Goal: Task Accomplishment & Management: Manage account settings

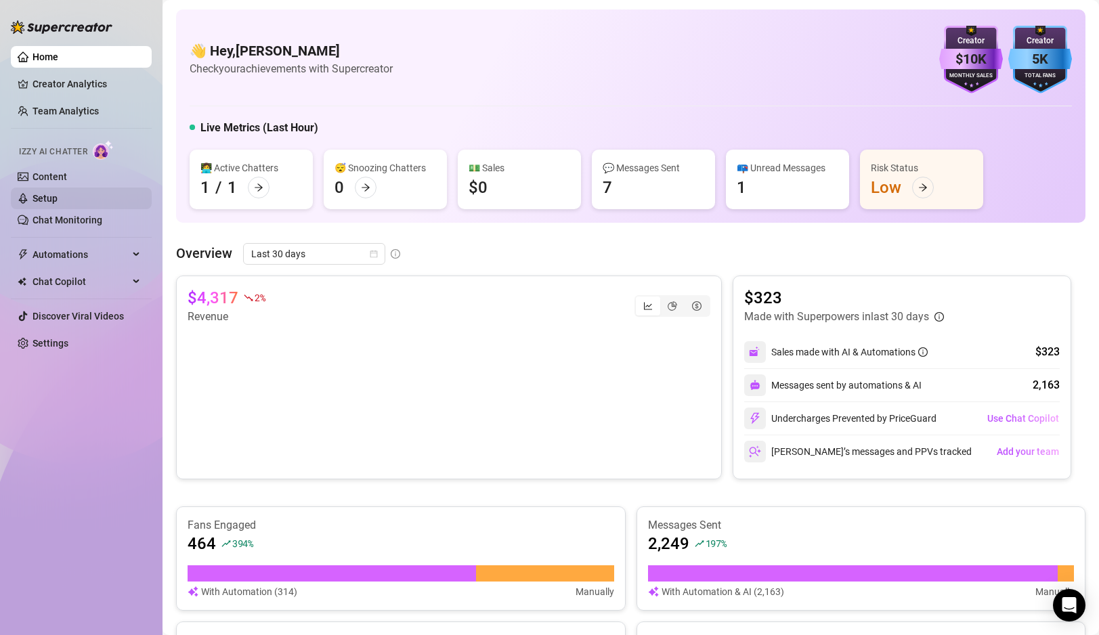
click at [49, 204] on link "Setup" at bounding box center [45, 198] width 25 height 11
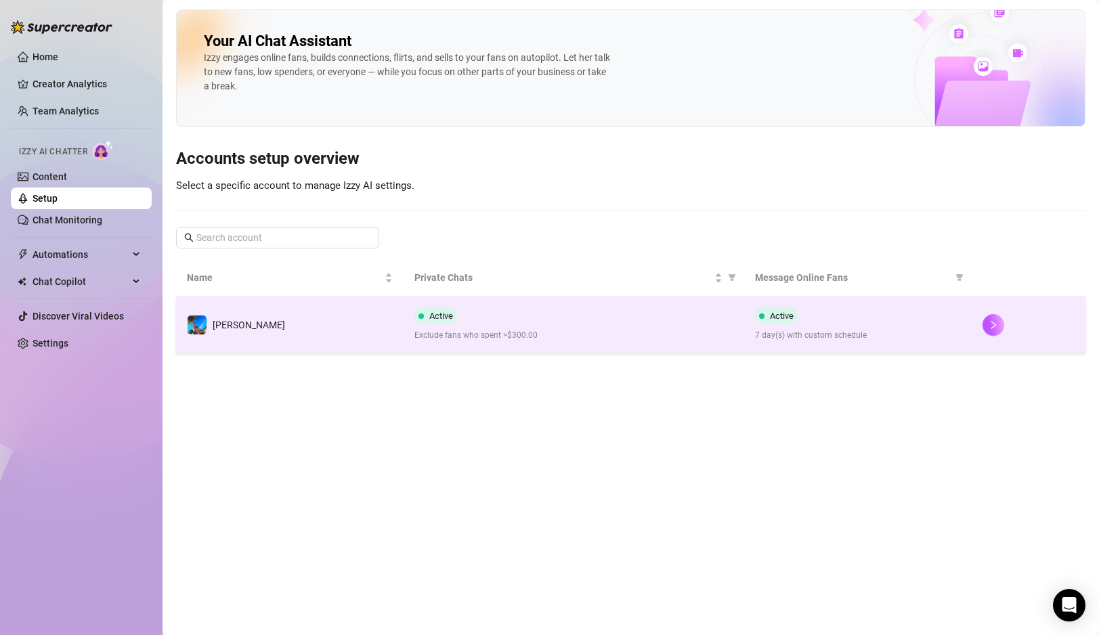
click at [555, 322] on div "Active Exclude fans who spent >$300.00" at bounding box center [574, 324] width 320 height 35
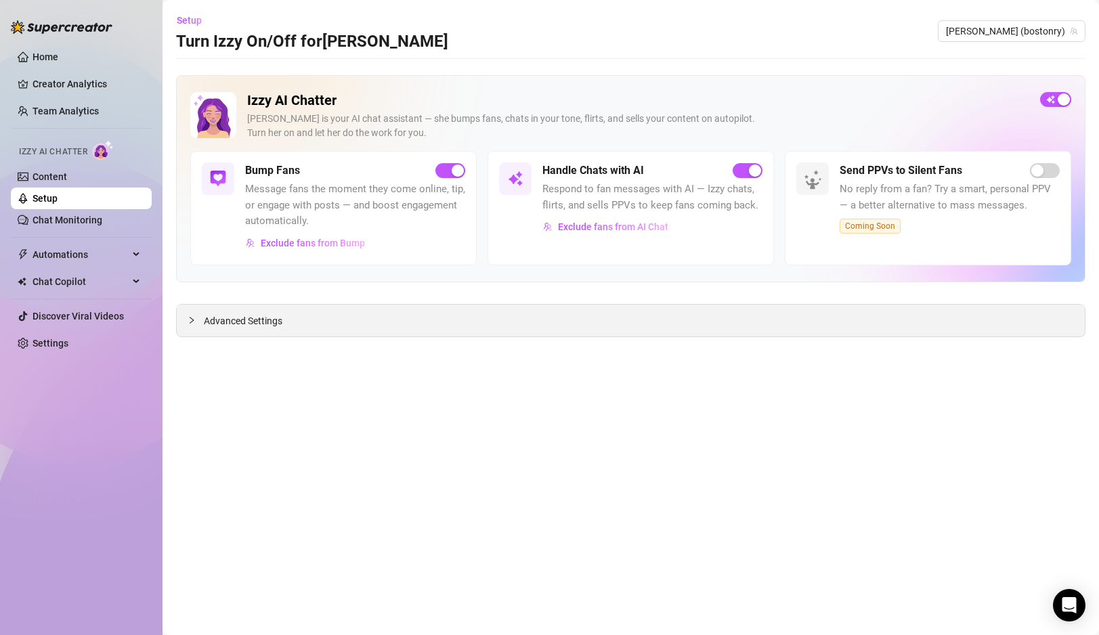
click at [256, 318] on span "Advanced Settings" at bounding box center [243, 321] width 79 height 15
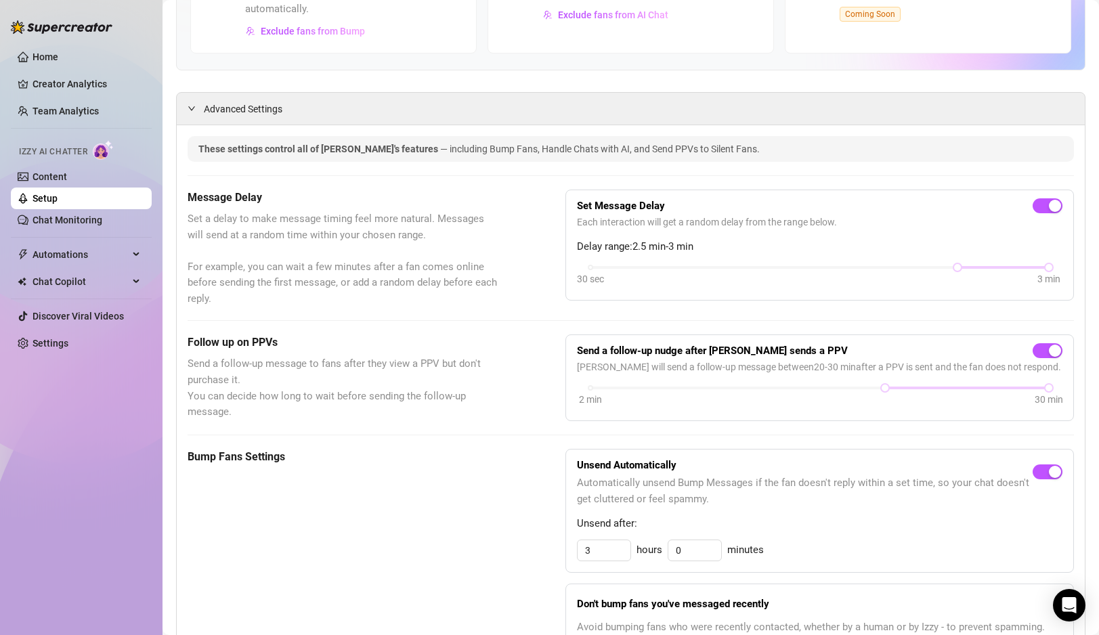
scroll to position [215, 0]
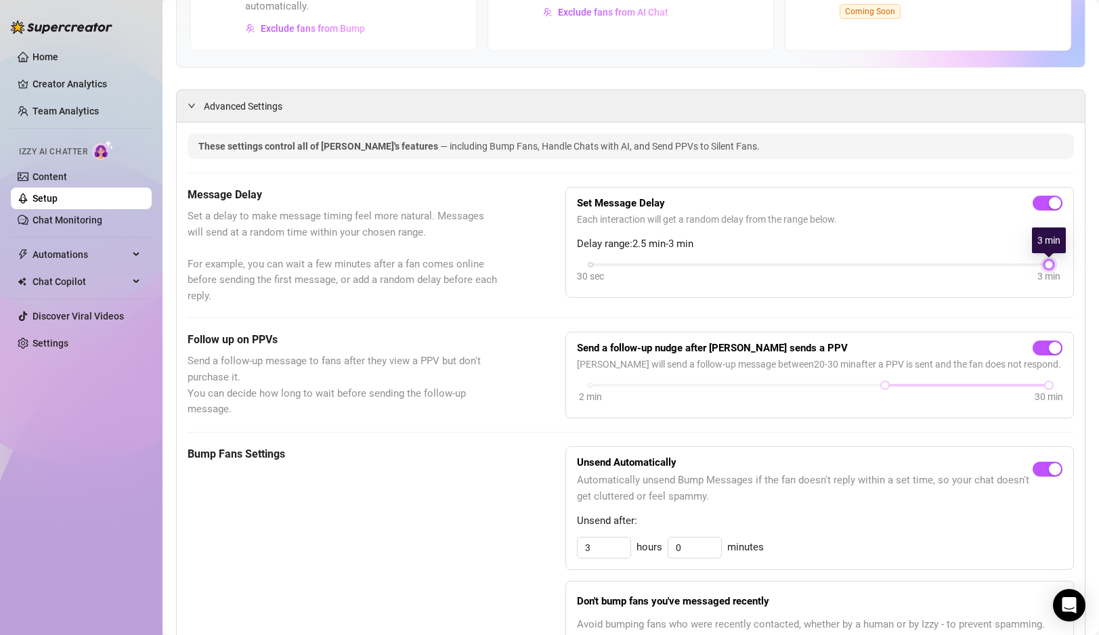
drag, startPoint x: 957, startPoint y: 263, endPoint x: 1016, endPoint y: 261, distance: 58.9
click at [1016, 261] on div "30 sec 3 min" at bounding box center [819, 263] width 458 height 5
drag, startPoint x: 1044, startPoint y: 265, endPoint x: 960, endPoint y: 257, distance: 85.0
click at [964, 257] on div "Set Message Delay Each interaction will get a random delay from the range below…" at bounding box center [820, 242] width 486 height 88
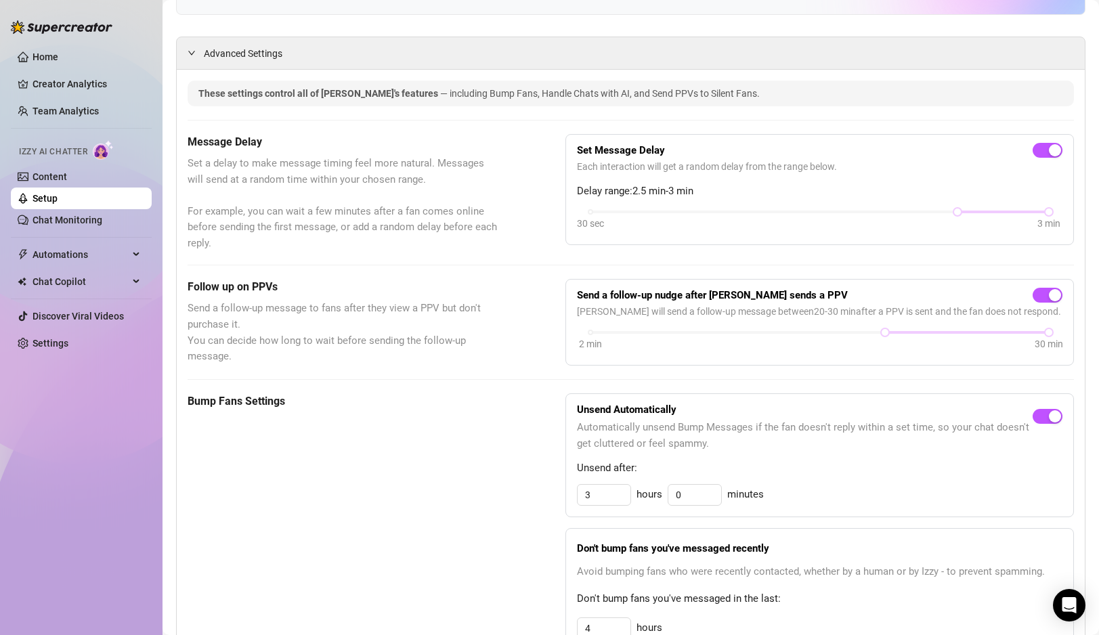
scroll to position [0, 0]
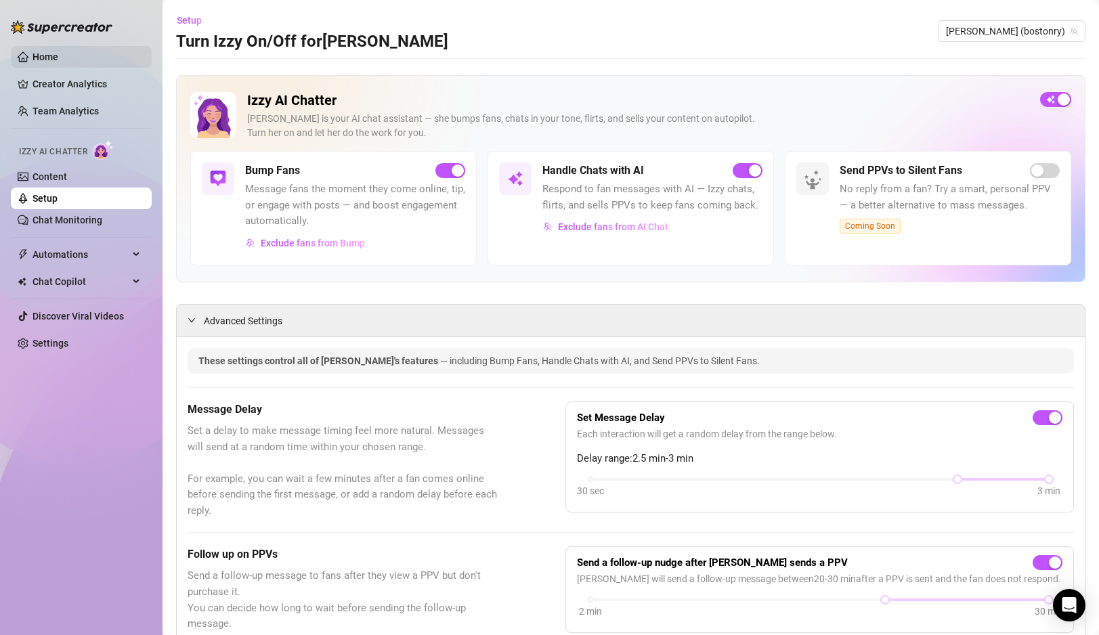
click at [45, 51] on link "Home" at bounding box center [46, 56] width 26 height 11
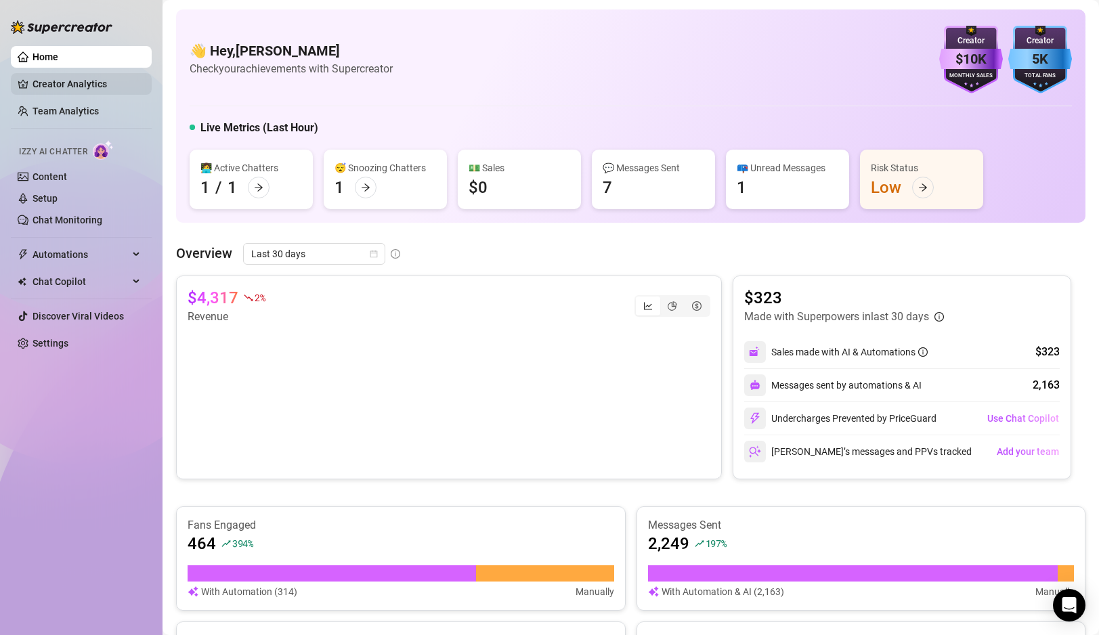
click at [87, 87] on link "Creator Analytics" at bounding box center [87, 84] width 108 height 22
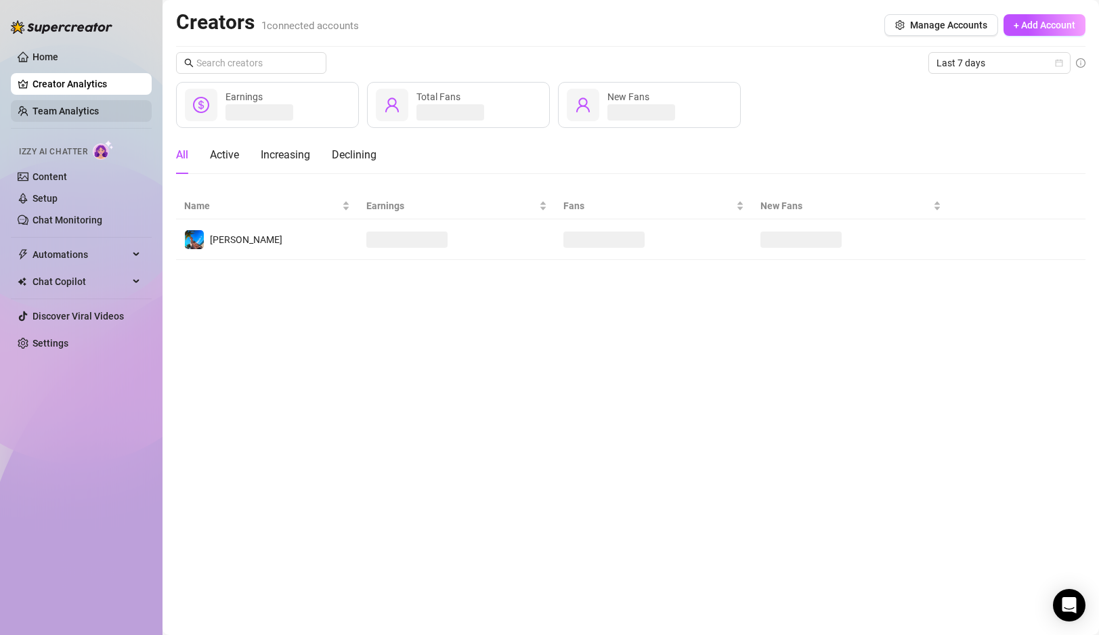
click at [81, 110] on link "Team Analytics" at bounding box center [66, 111] width 66 height 11
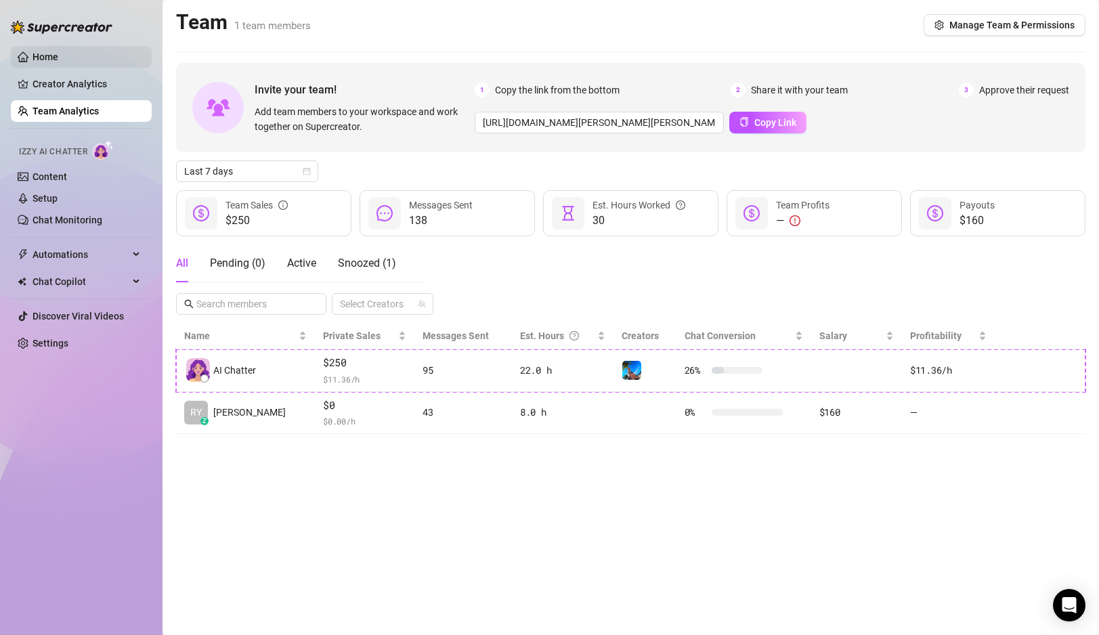
click at [58, 56] on link "Home" at bounding box center [46, 56] width 26 height 11
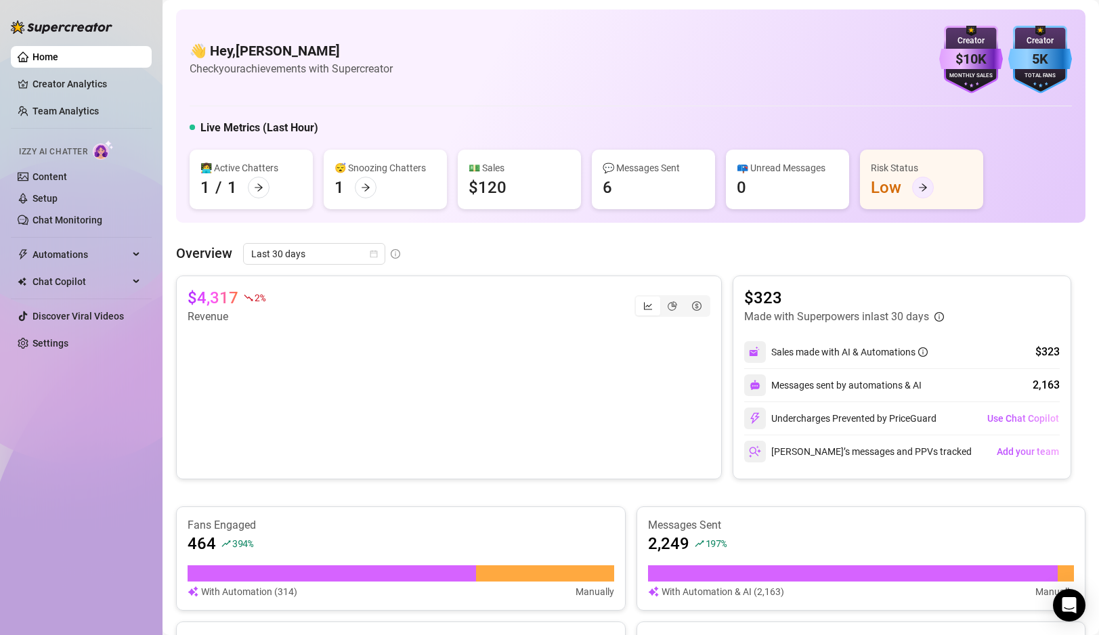
click at [924, 188] on icon "arrow-right" at bounding box center [923, 187] width 8 height 7
click at [80, 81] on link "Creator Analytics" at bounding box center [87, 84] width 108 height 22
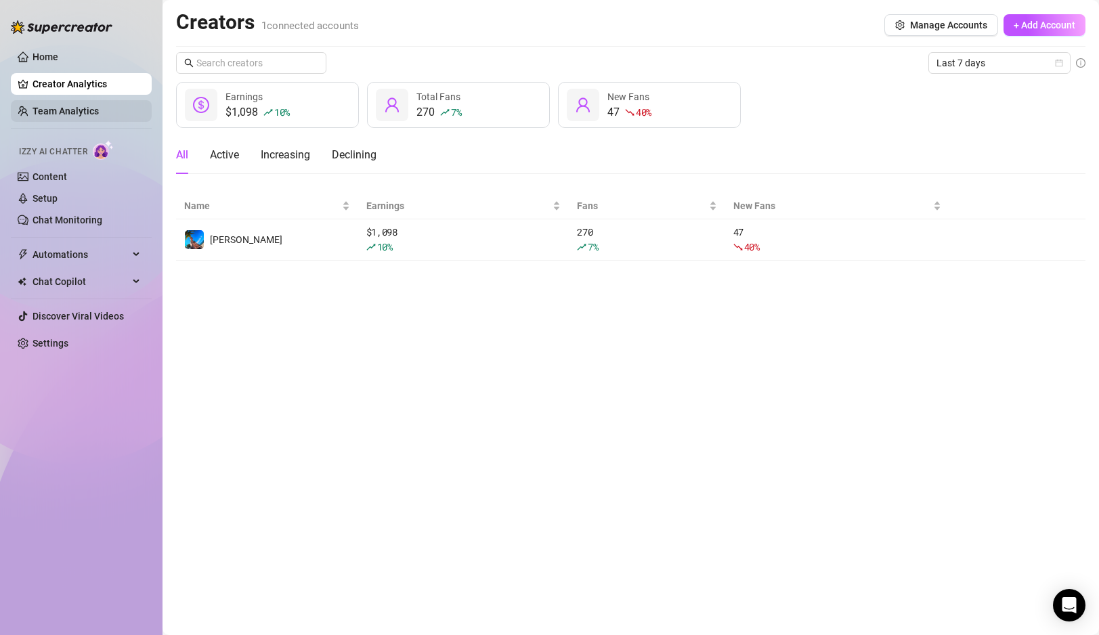
click at [58, 110] on link "Team Analytics" at bounding box center [66, 111] width 66 height 11
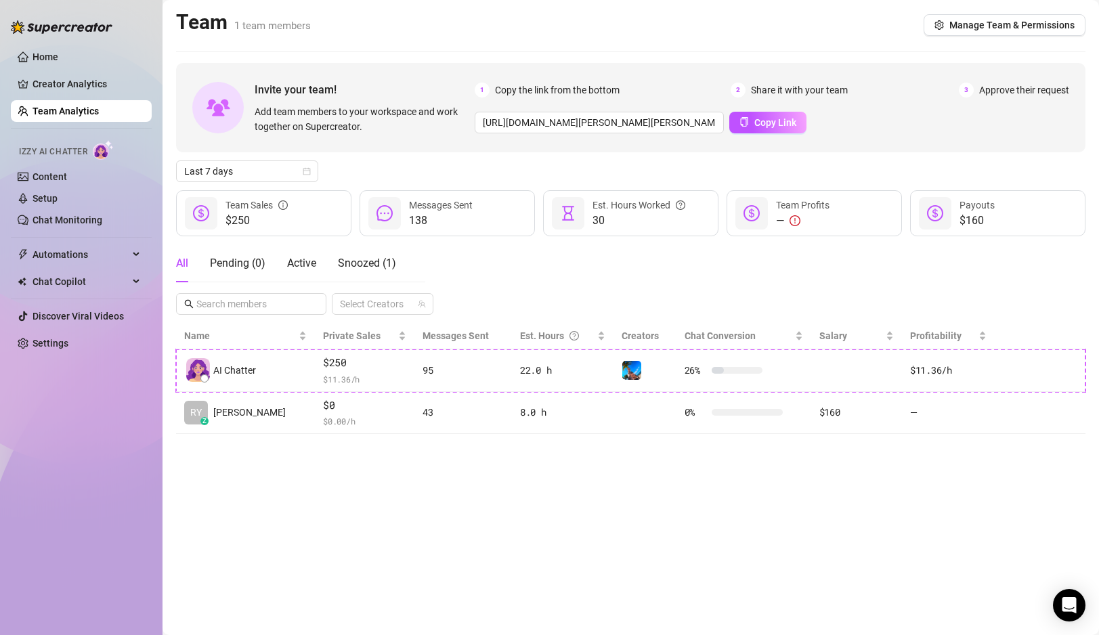
click at [593, 494] on main "Team 1 team members Manage Team & Permissions Invite your team! Add team member…" at bounding box center [631, 317] width 937 height 635
click at [64, 179] on link "Content" at bounding box center [50, 176] width 35 height 11
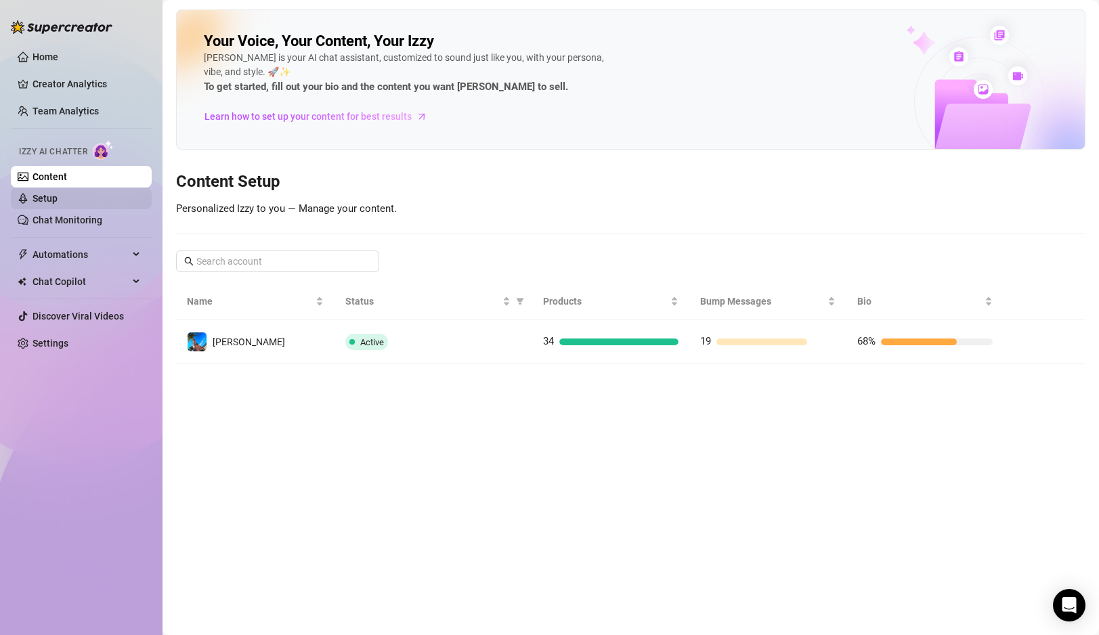
click at [57, 196] on link "Setup" at bounding box center [45, 198] width 25 height 11
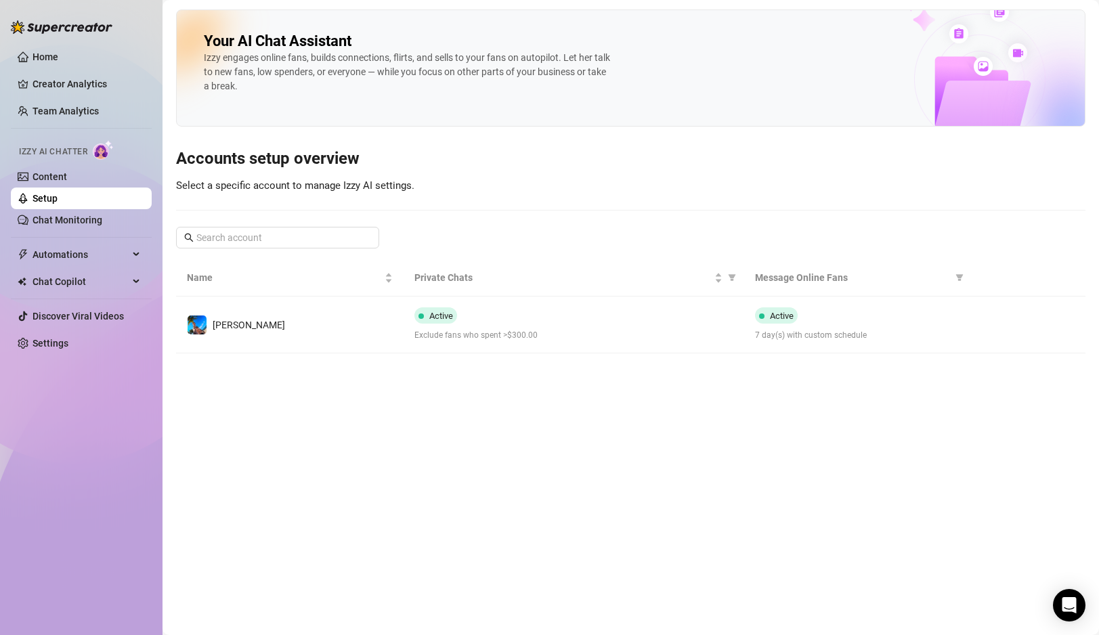
click at [390, 423] on main "Your AI Chat Assistant [PERSON_NAME] engages online fans, builds connections, f…" at bounding box center [631, 317] width 937 height 635
click at [91, 223] on link "Chat Monitoring" at bounding box center [68, 220] width 70 height 11
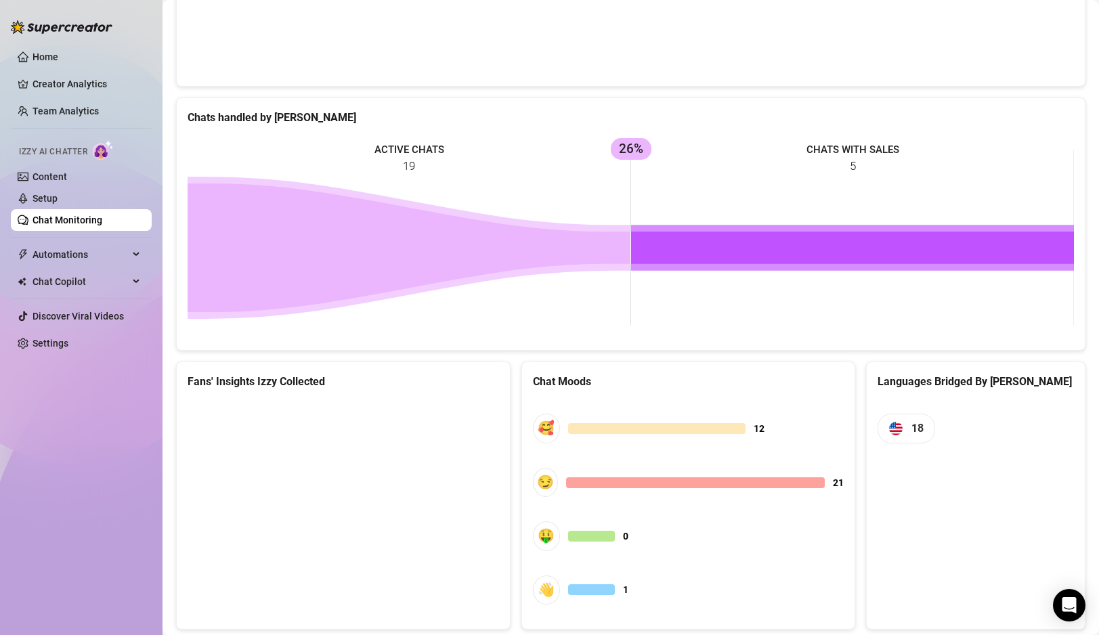
scroll to position [525, 0]
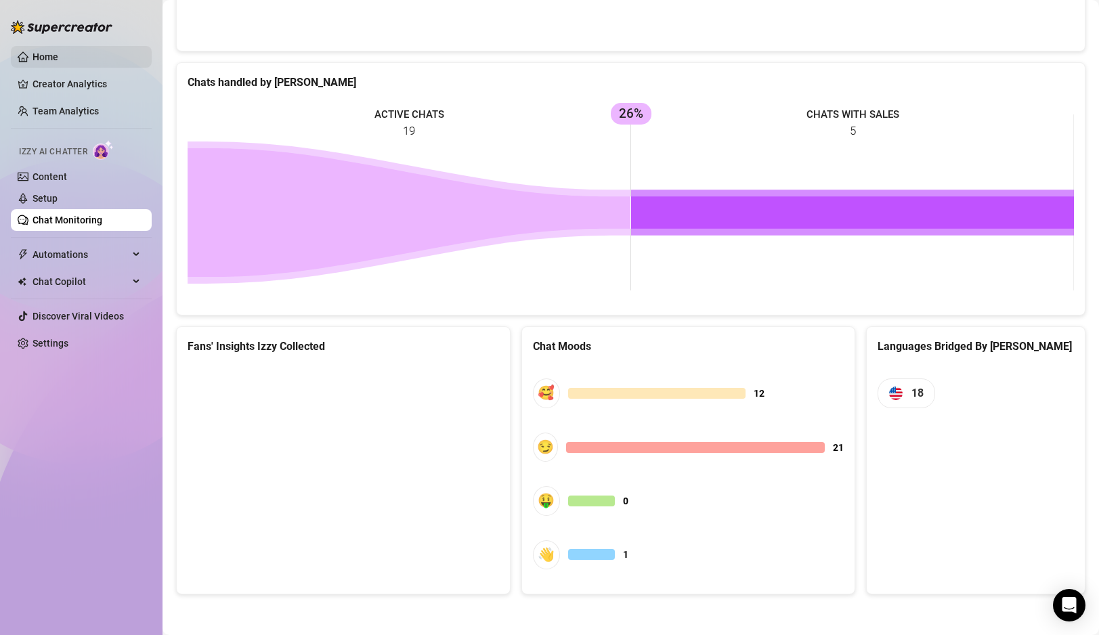
click at [58, 53] on link "Home" at bounding box center [46, 56] width 26 height 11
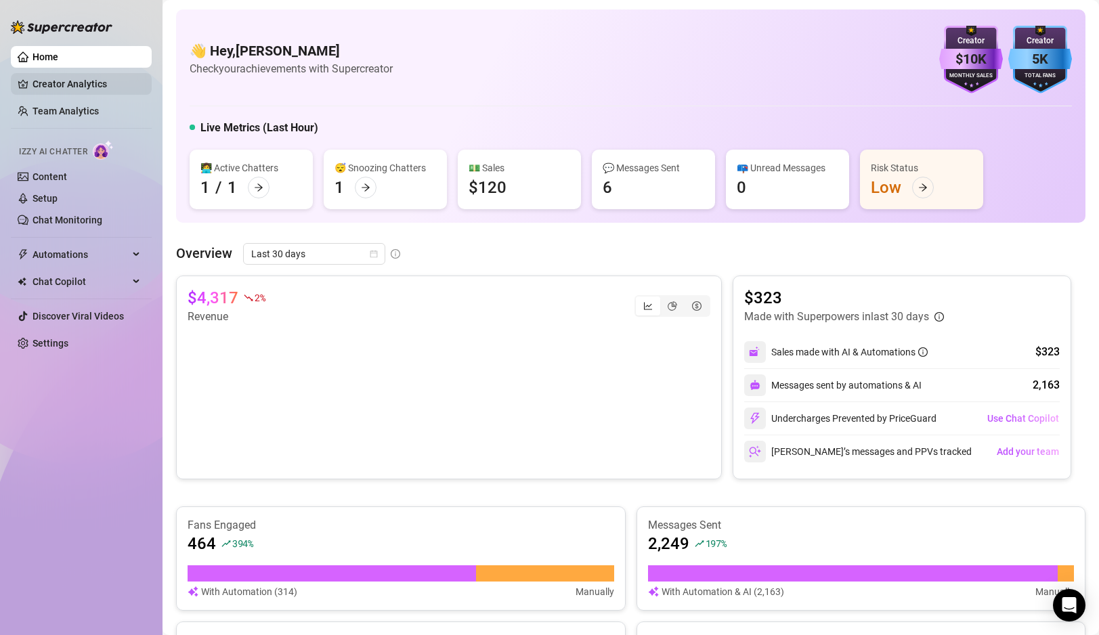
click at [58, 81] on link "Creator Analytics" at bounding box center [87, 84] width 108 height 22
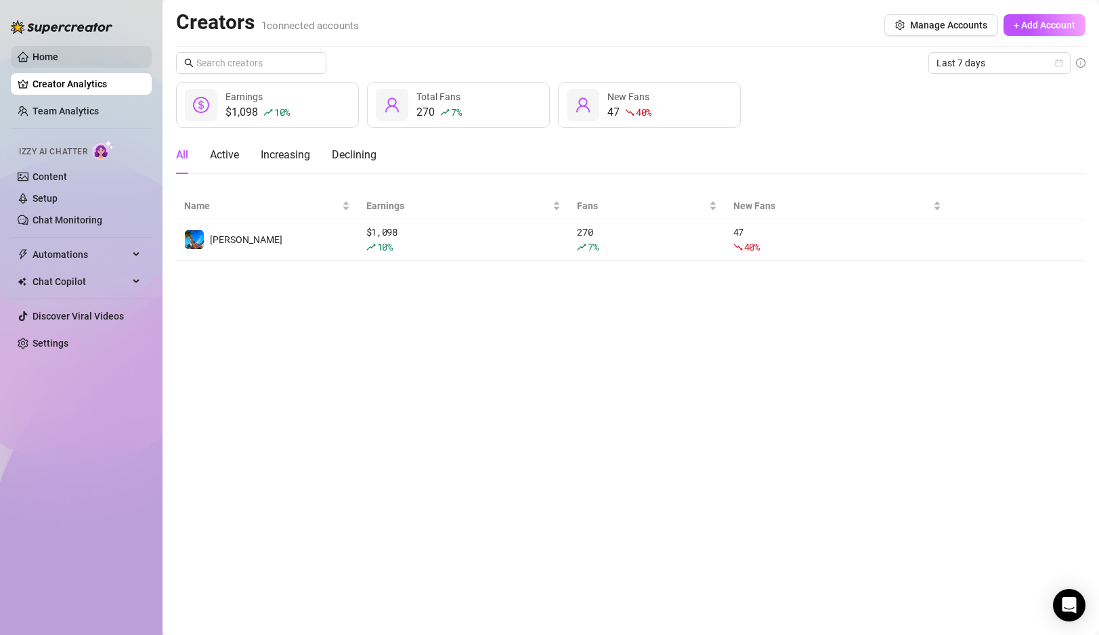
click at [58, 56] on link "Home" at bounding box center [46, 56] width 26 height 11
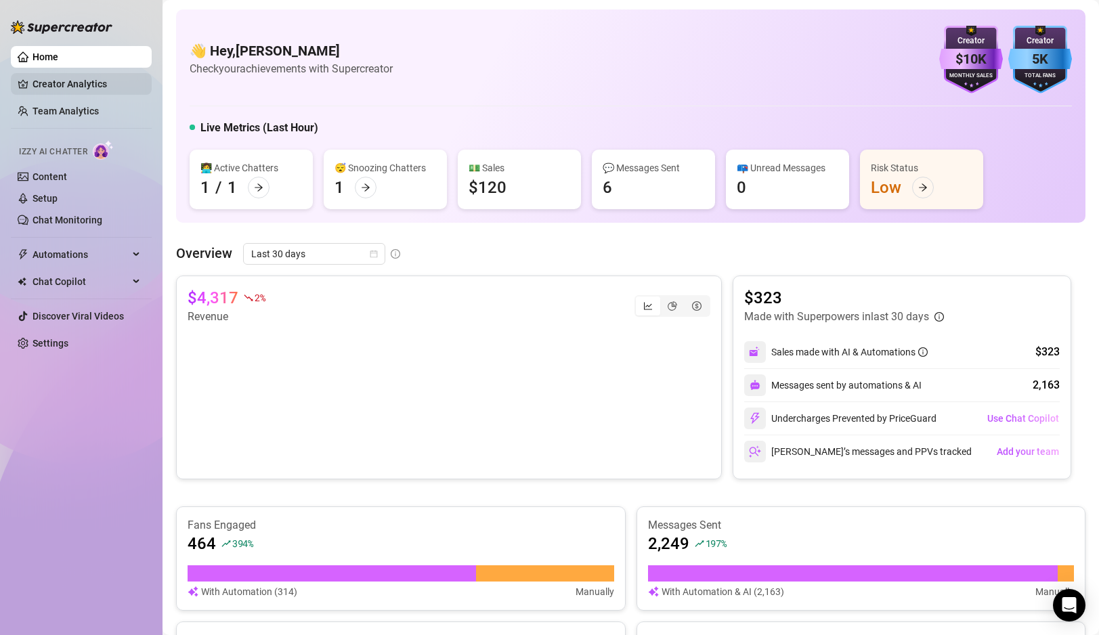
click at [58, 82] on link "Creator Analytics" at bounding box center [87, 84] width 108 height 22
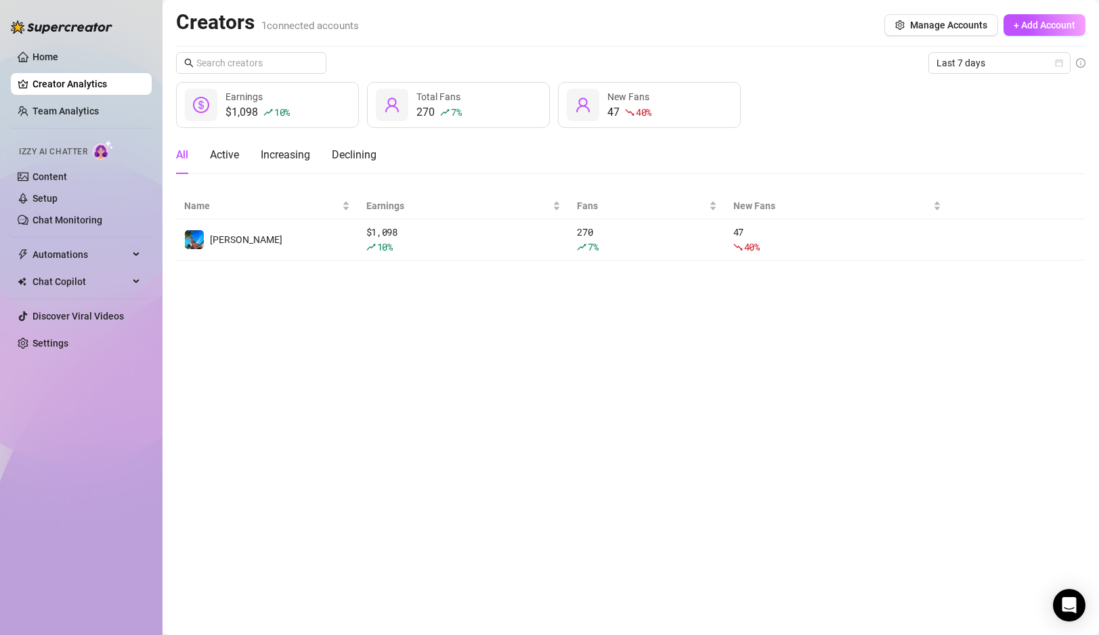
click at [335, 323] on main "Creators 1 connected accounts Manage Accounts + Add Account Last 7 days $1,098 …" at bounding box center [631, 317] width 937 height 635
click at [58, 57] on link "Home" at bounding box center [46, 56] width 26 height 11
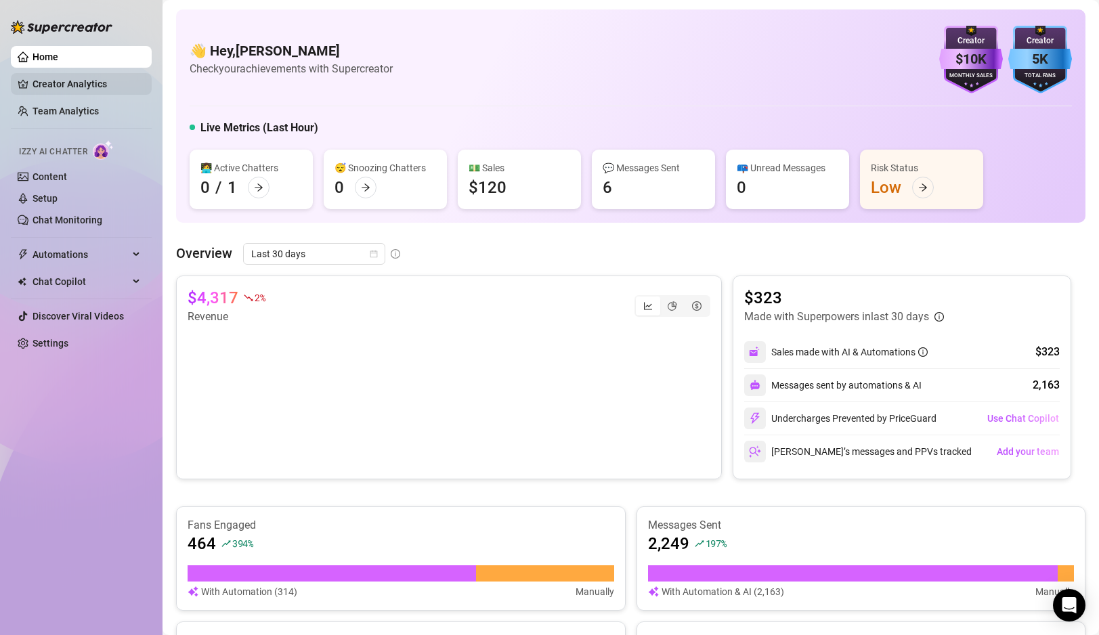
click at [85, 91] on link "Creator Analytics" at bounding box center [87, 84] width 108 height 22
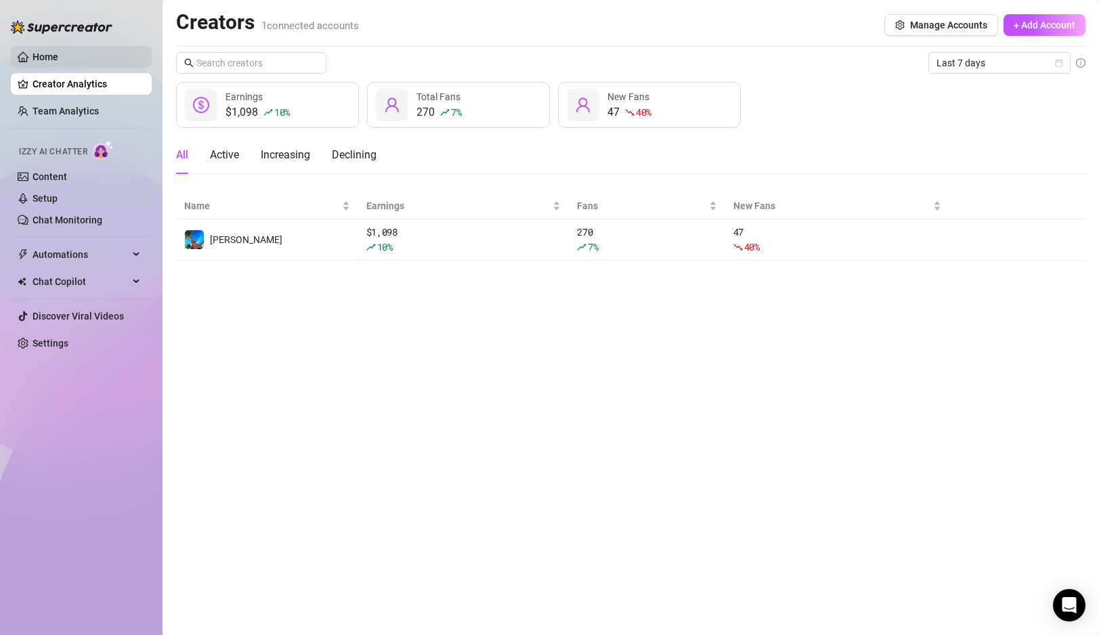
click at [58, 59] on link "Home" at bounding box center [46, 56] width 26 height 11
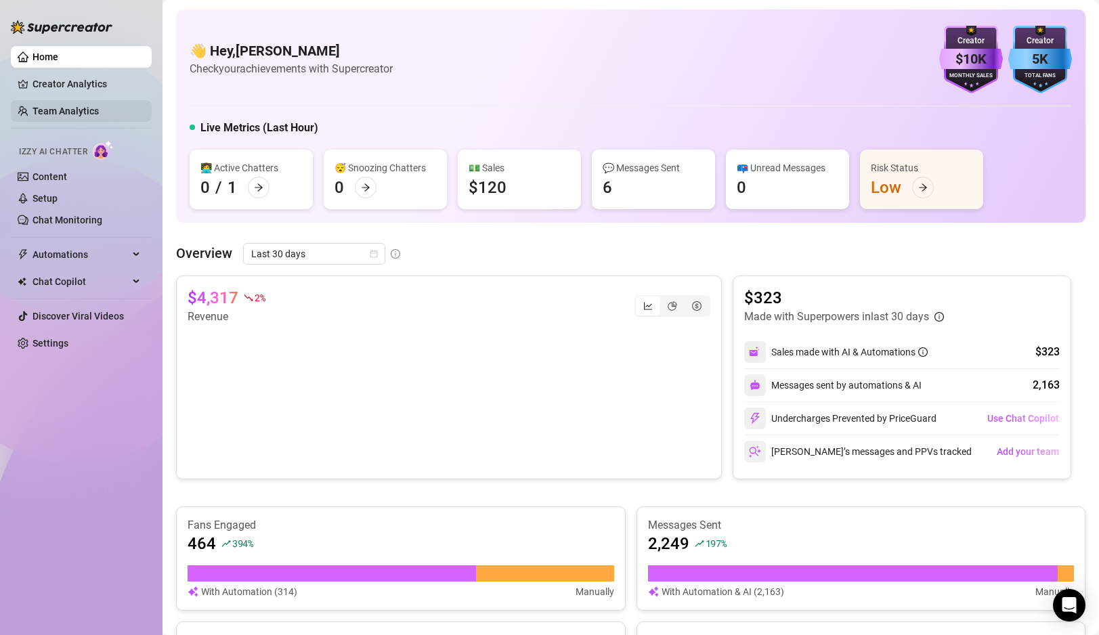
click at [68, 116] on link "Team Analytics" at bounding box center [66, 111] width 66 height 11
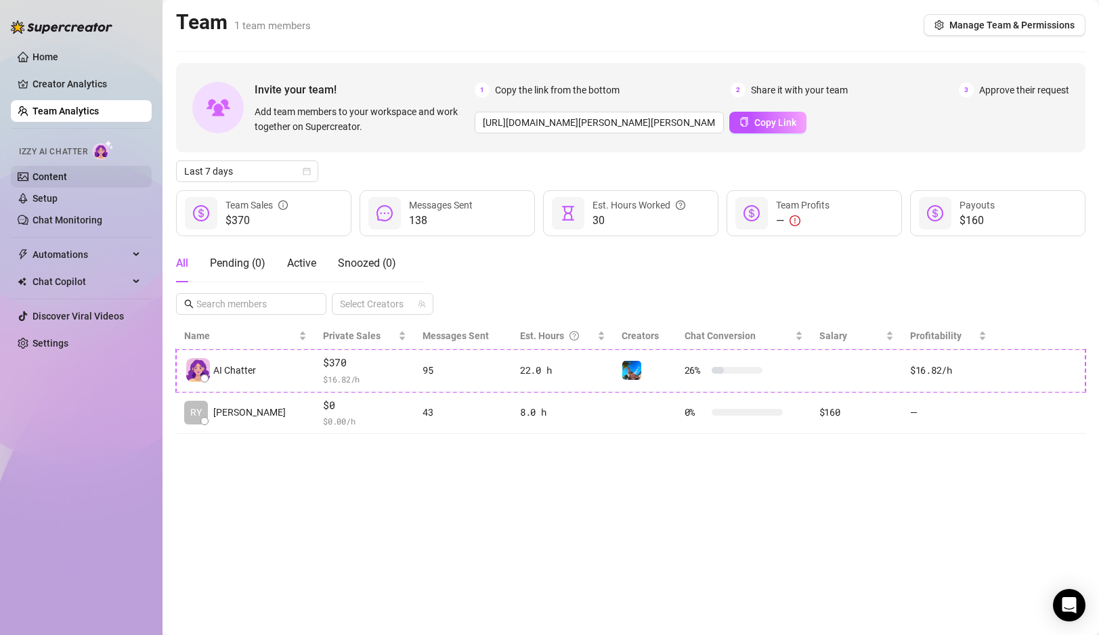
click at [67, 176] on link "Content" at bounding box center [50, 176] width 35 height 11
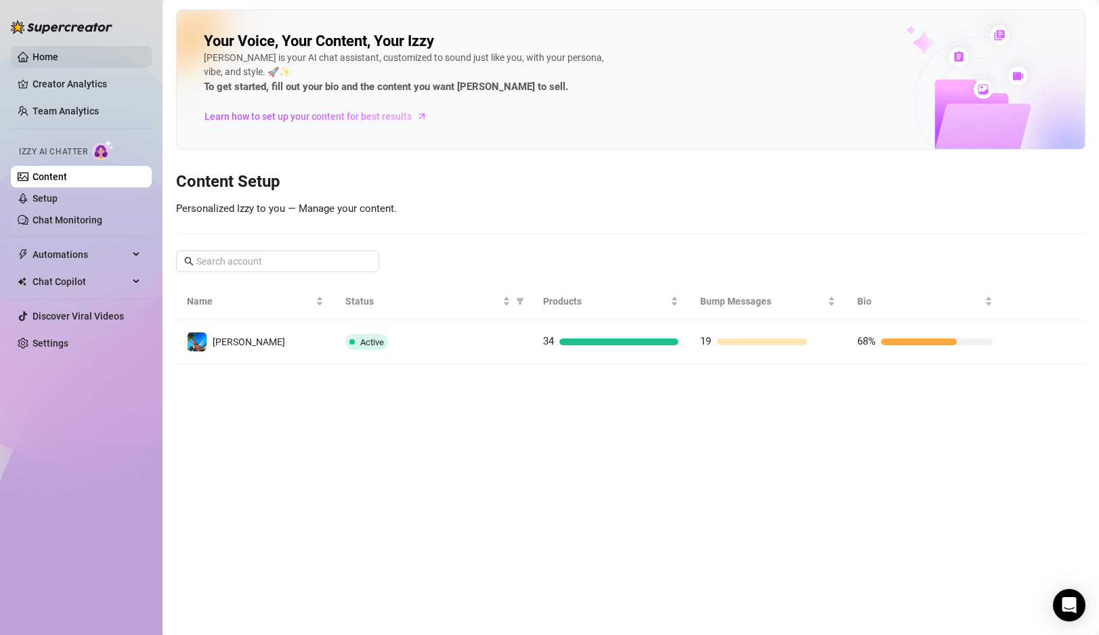
click at [58, 53] on link "Home" at bounding box center [46, 56] width 26 height 11
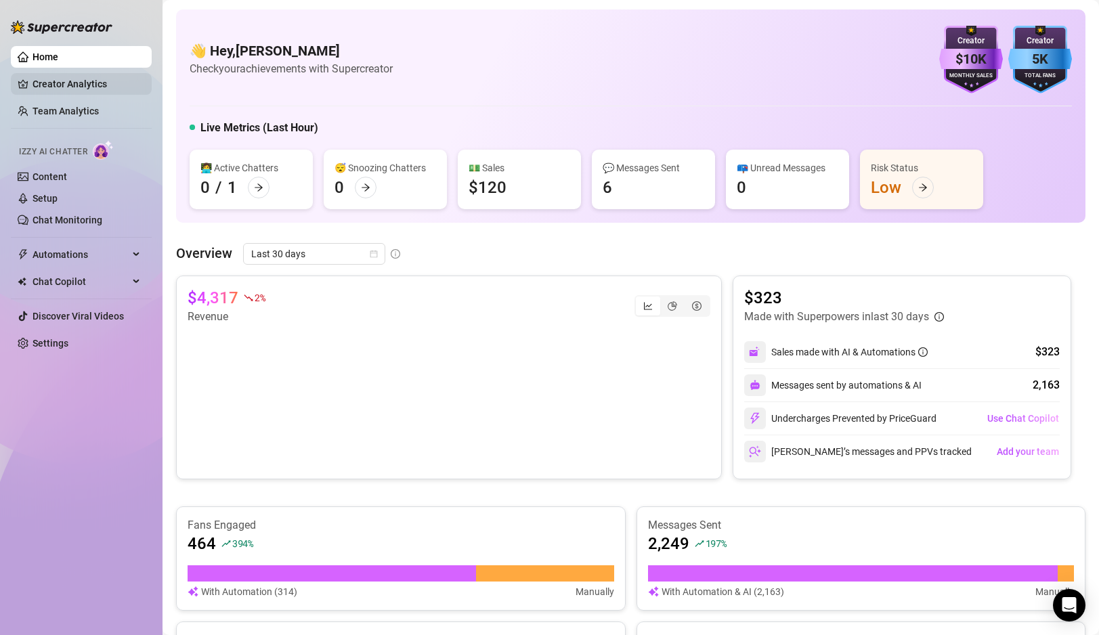
click at [83, 89] on link "Creator Analytics" at bounding box center [87, 84] width 108 height 22
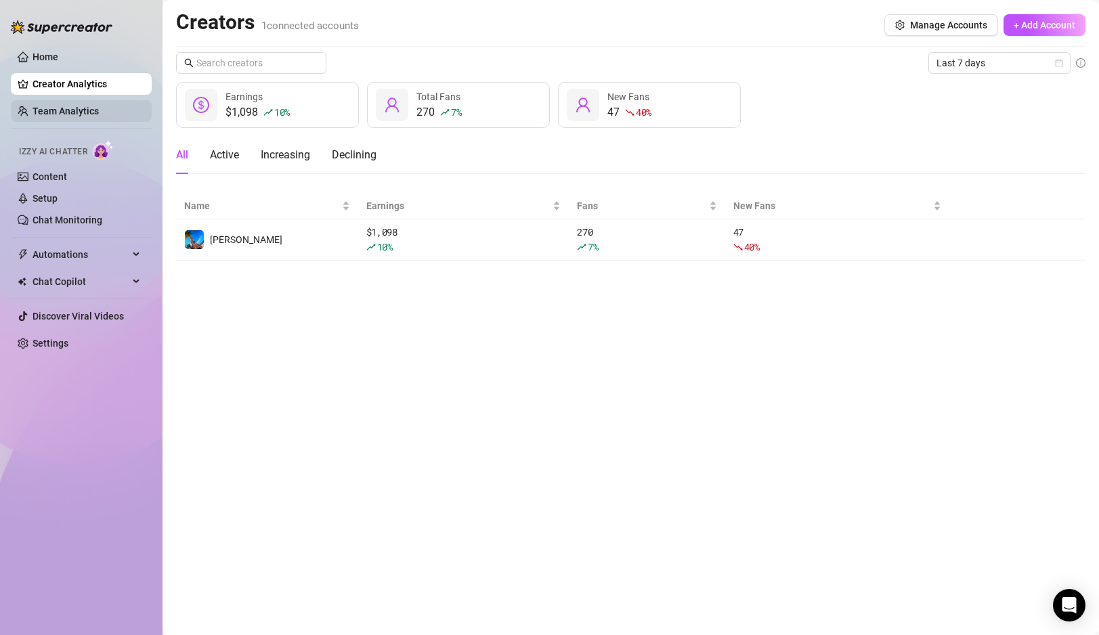
click at [75, 106] on link "Team Analytics" at bounding box center [66, 111] width 66 height 11
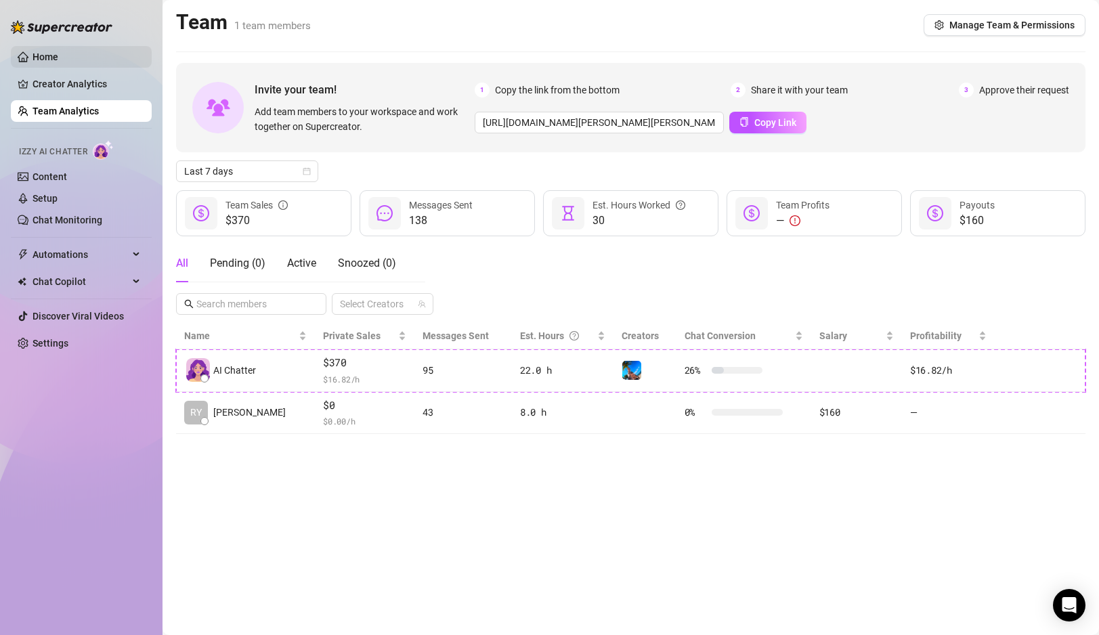
click at [58, 51] on link "Home" at bounding box center [46, 56] width 26 height 11
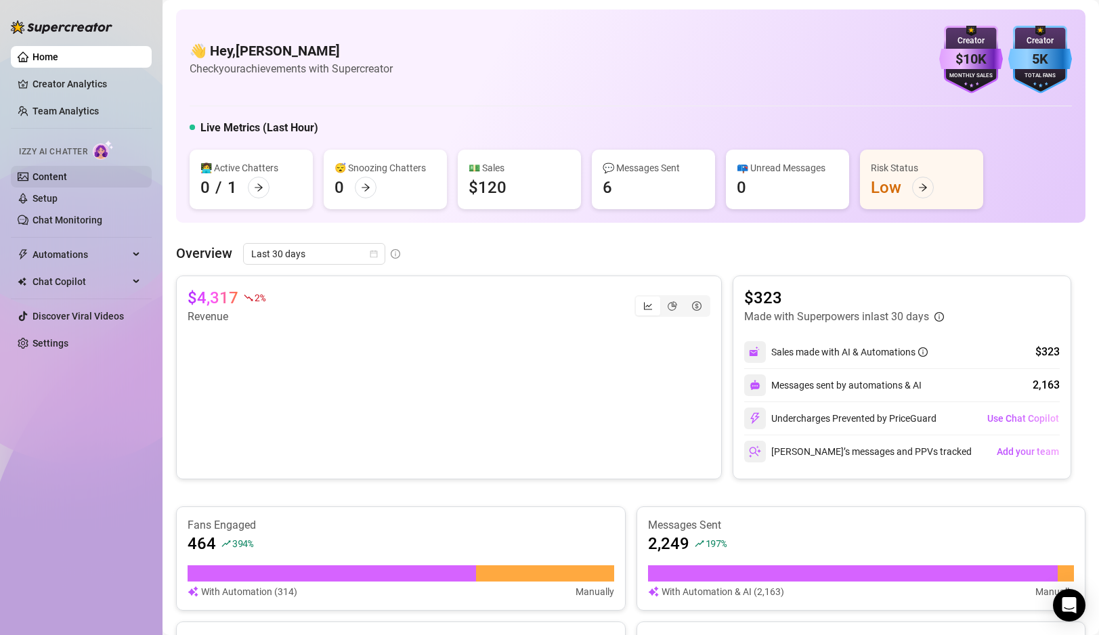
click at [67, 181] on link "Content" at bounding box center [50, 176] width 35 height 11
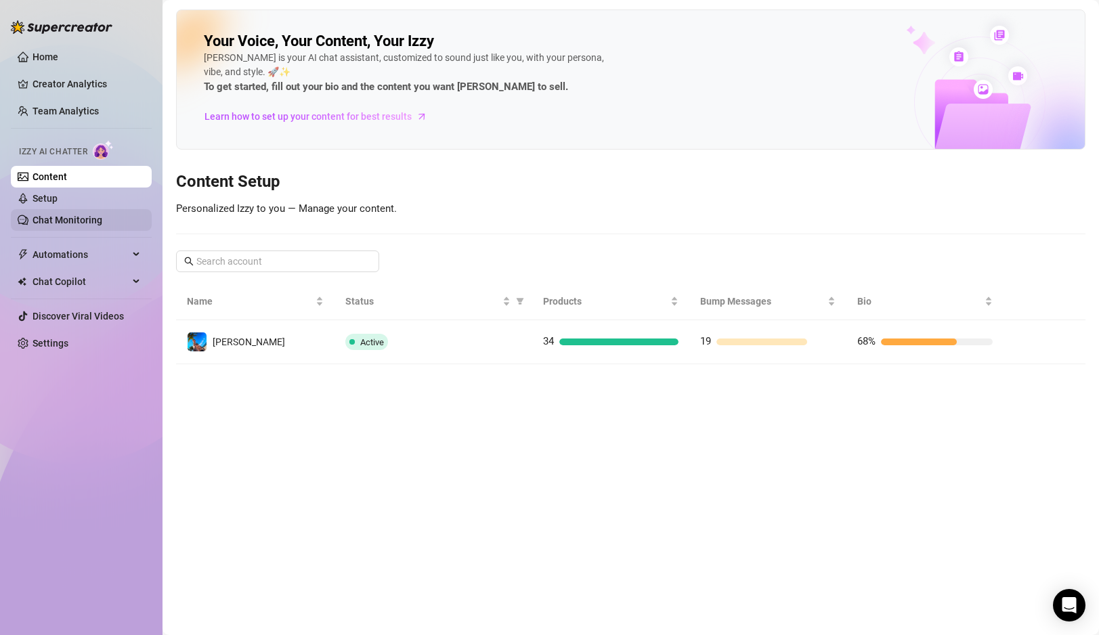
click at [65, 215] on link "Chat Monitoring" at bounding box center [68, 220] width 70 height 11
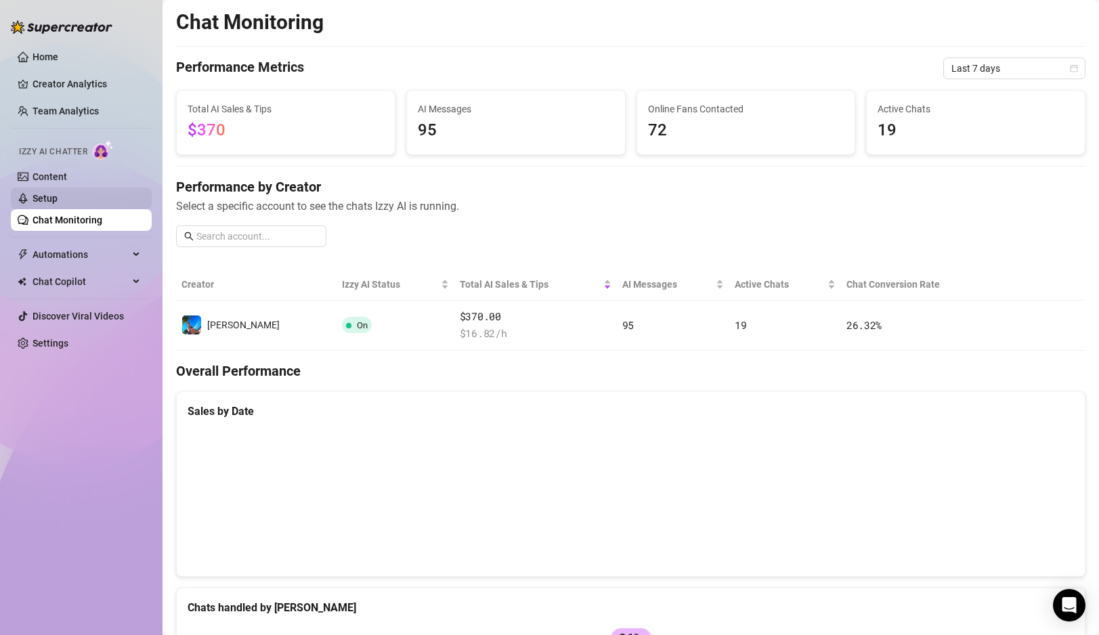
click at [58, 203] on link "Setup" at bounding box center [45, 198] width 25 height 11
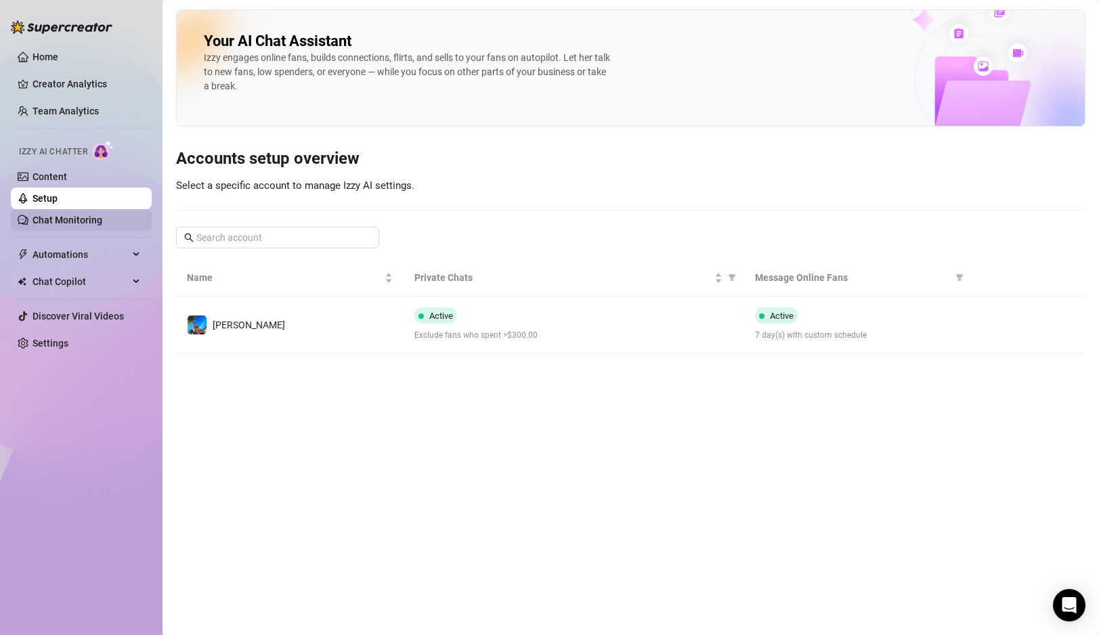
click at [96, 219] on link "Chat Monitoring" at bounding box center [68, 220] width 70 height 11
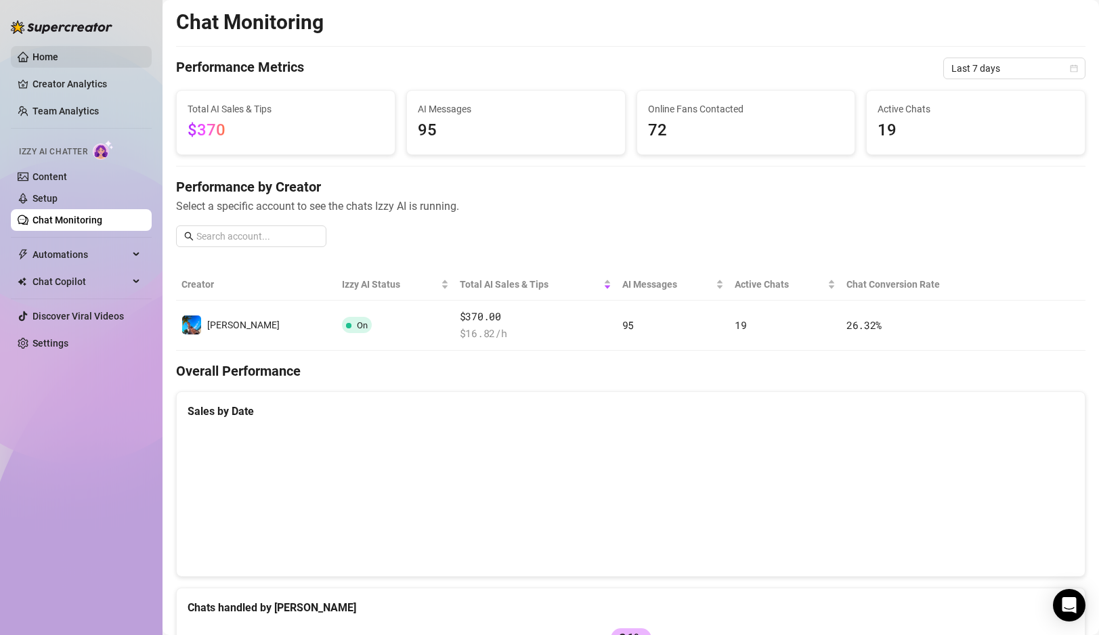
click at [58, 53] on link "Home" at bounding box center [46, 56] width 26 height 11
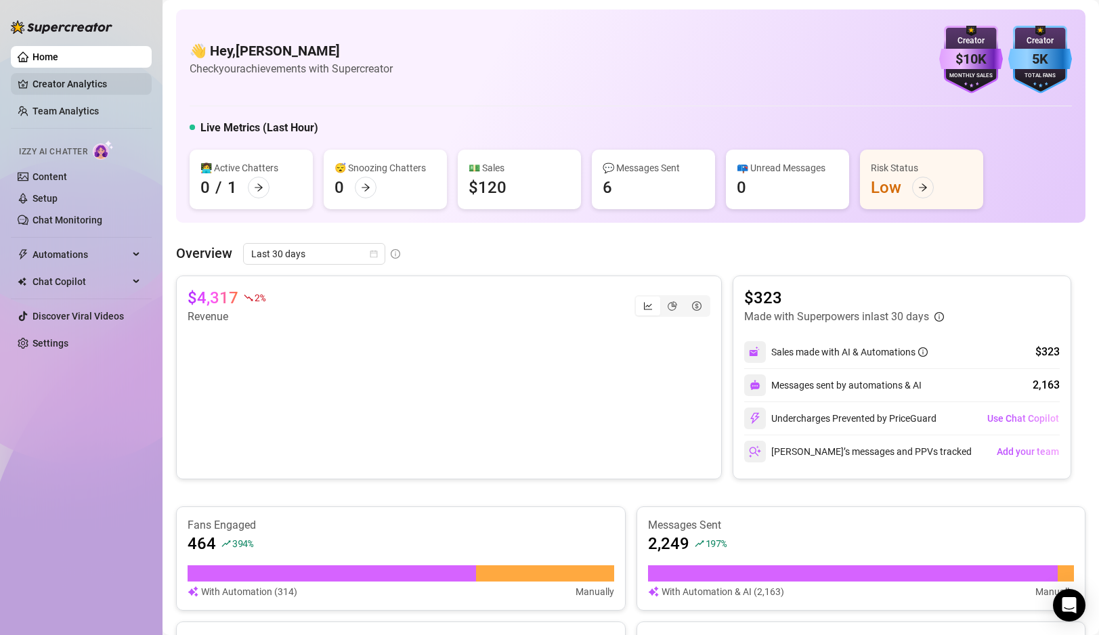
click at [77, 89] on link "Creator Analytics" at bounding box center [87, 84] width 108 height 22
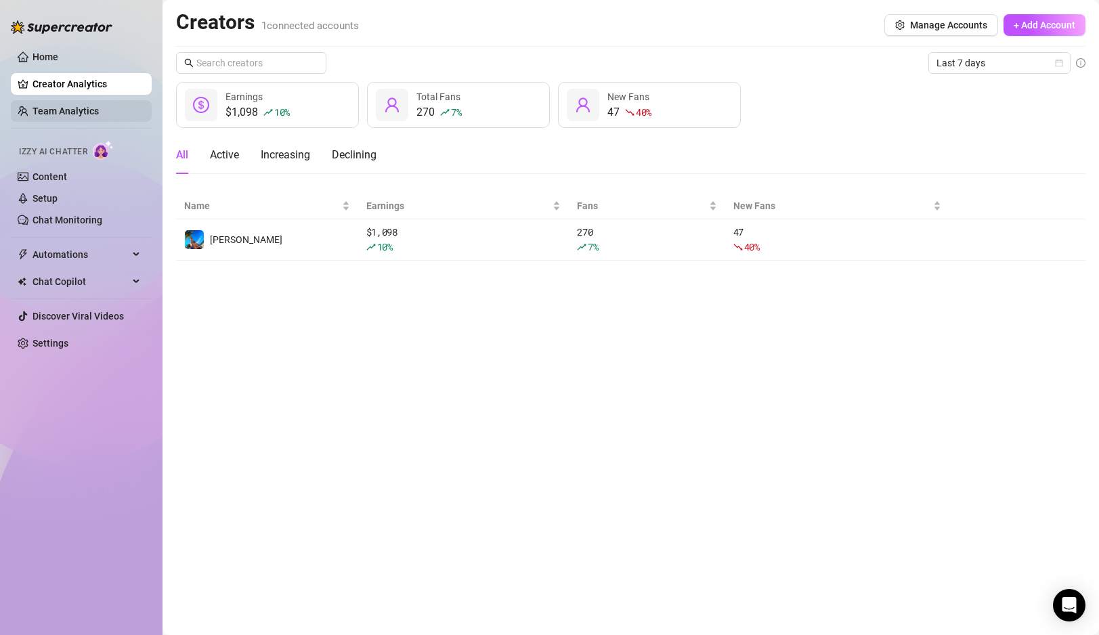
click at [67, 115] on link "Team Analytics" at bounding box center [66, 111] width 66 height 11
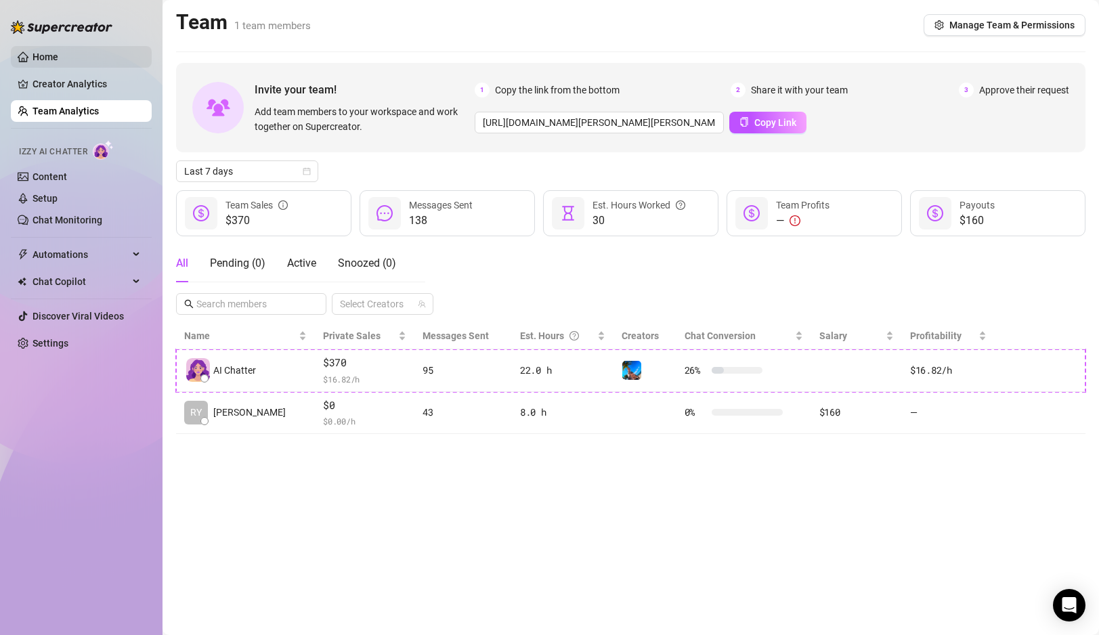
click at [53, 51] on link "Home" at bounding box center [46, 56] width 26 height 11
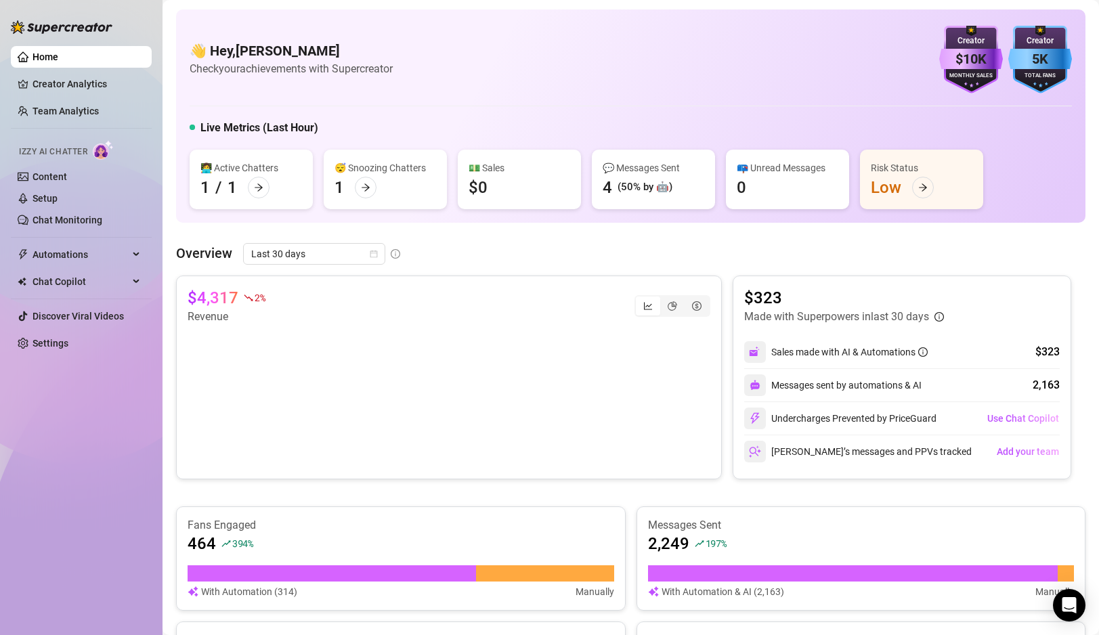
click at [108, 439] on div "Home Creator Analytics Team Analytics Izzy AI Chatter Content Setup Chat Monito…" at bounding box center [81, 311] width 141 height 623
click at [84, 87] on link "Creator Analytics" at bounding box center [87, 84] width 108 height 22
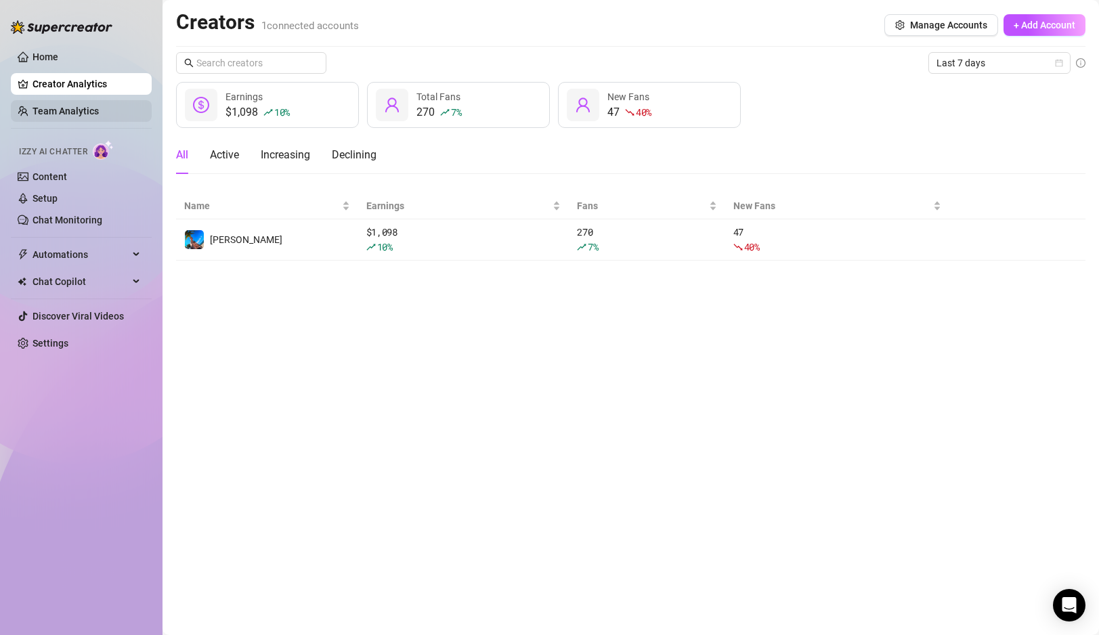
click at [79, 115] on link "Team Analytics" at bounding box center [66, 111] width 66 height 11
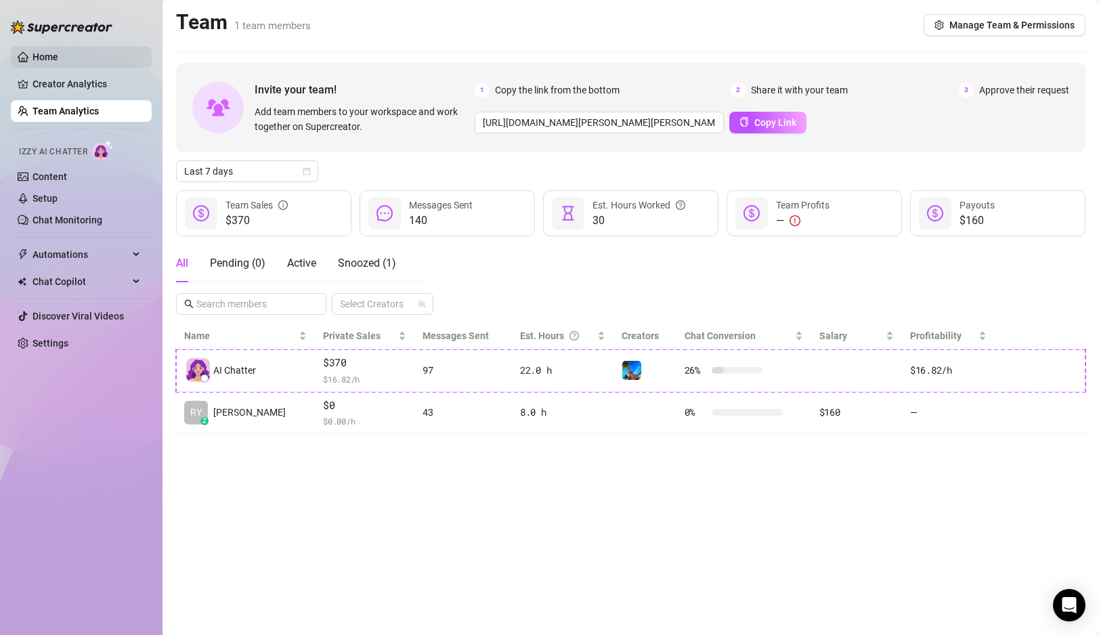
click at [58, 57] on link "Home" at bounding box center [46, 56] width 26 height 11
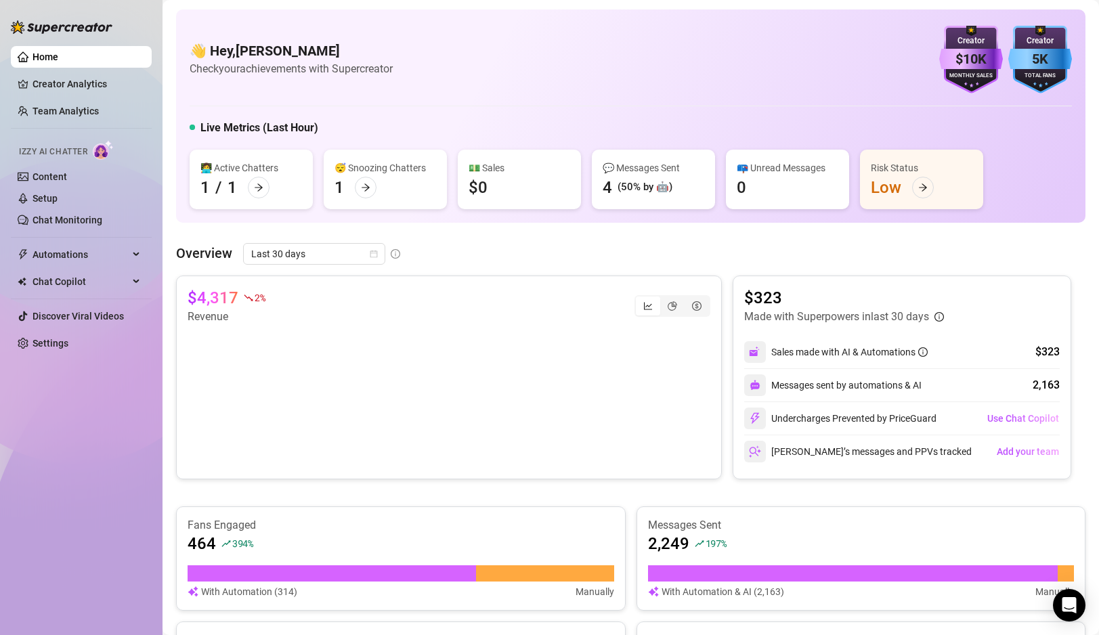
click at [74, 393] on div "Home Creator Analytics Team Analytics Izzy AI Chatter Content Setup Chat Monito…" at bounding box center [81, 311] width 141 height 623
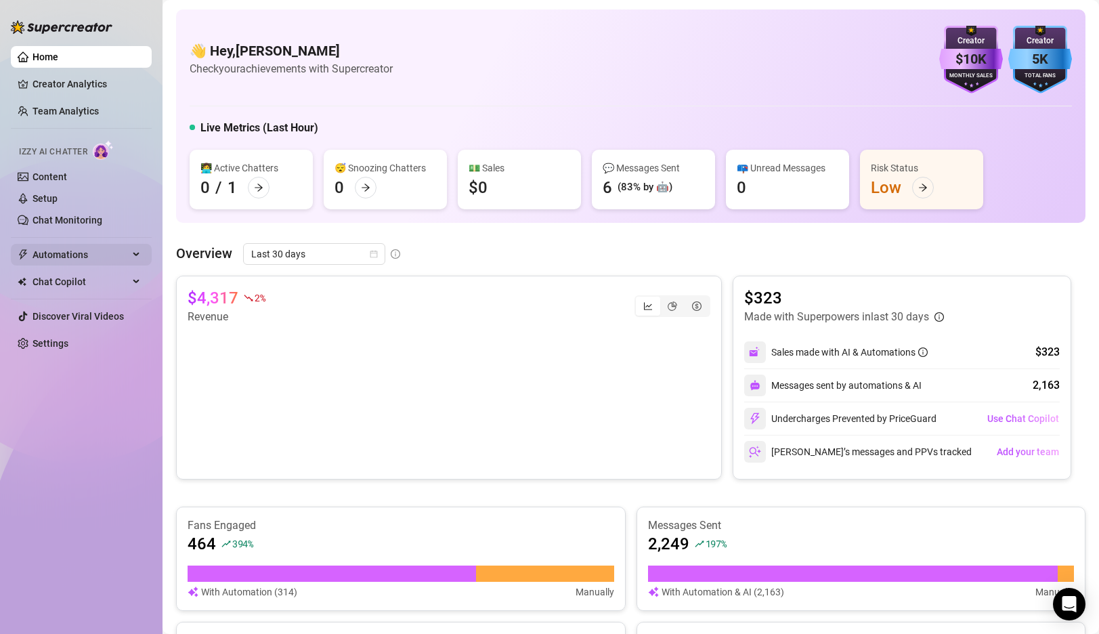
click at [58, 249] on span "Automations" at bounding box center [81, 255] width 96 height 22
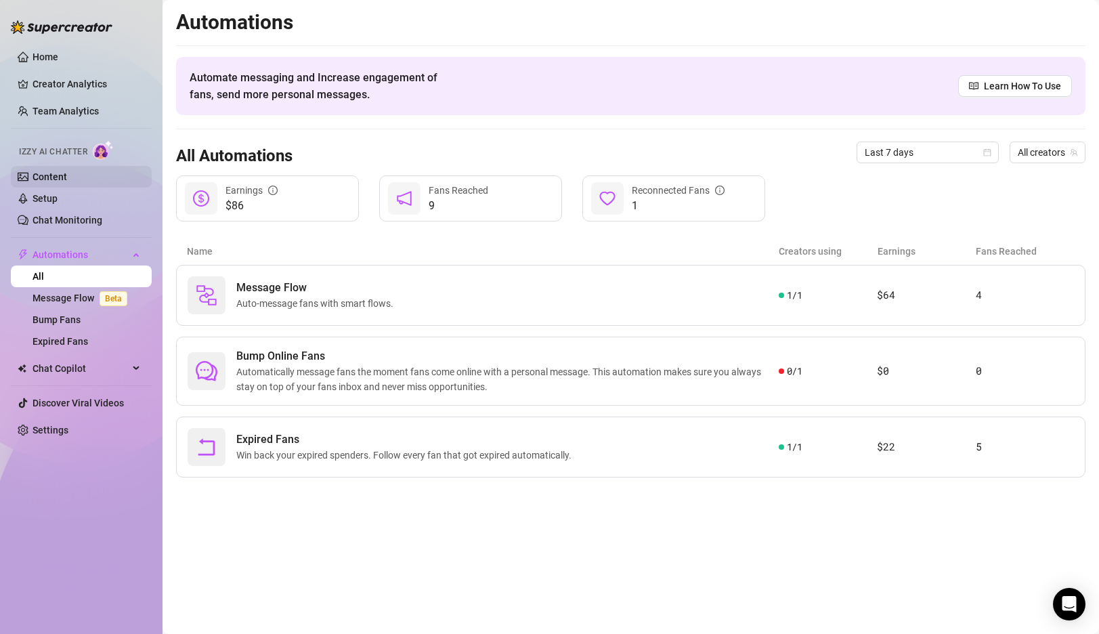
click at [55, 182] on link "Content" at bounding box center [50, 176] width 35 height 11
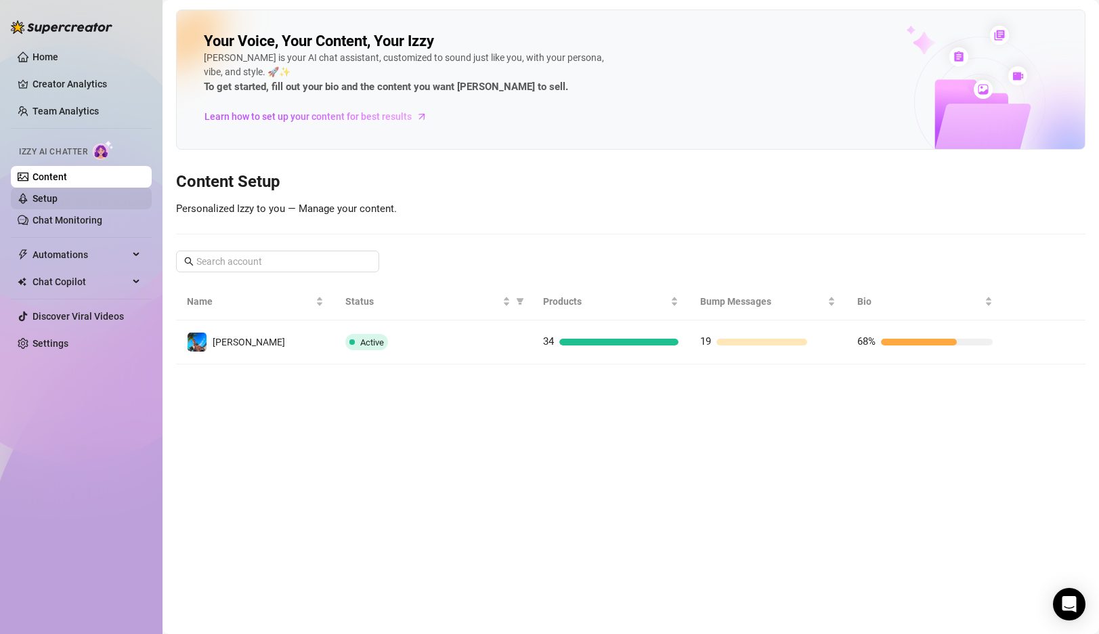
click at [58, 196] on link "Setup" at bounding box center [45, 198] width 25 height 11
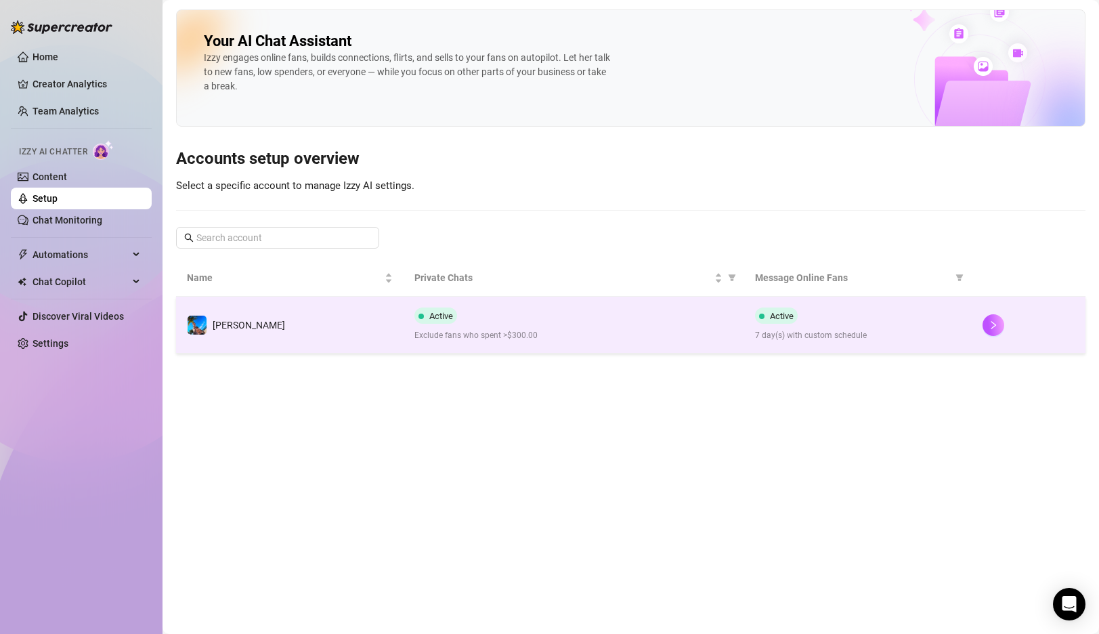
click at [351, 314] on td "[PERSON_NAME]" at bounding box center [290, 325] width 228 height 57
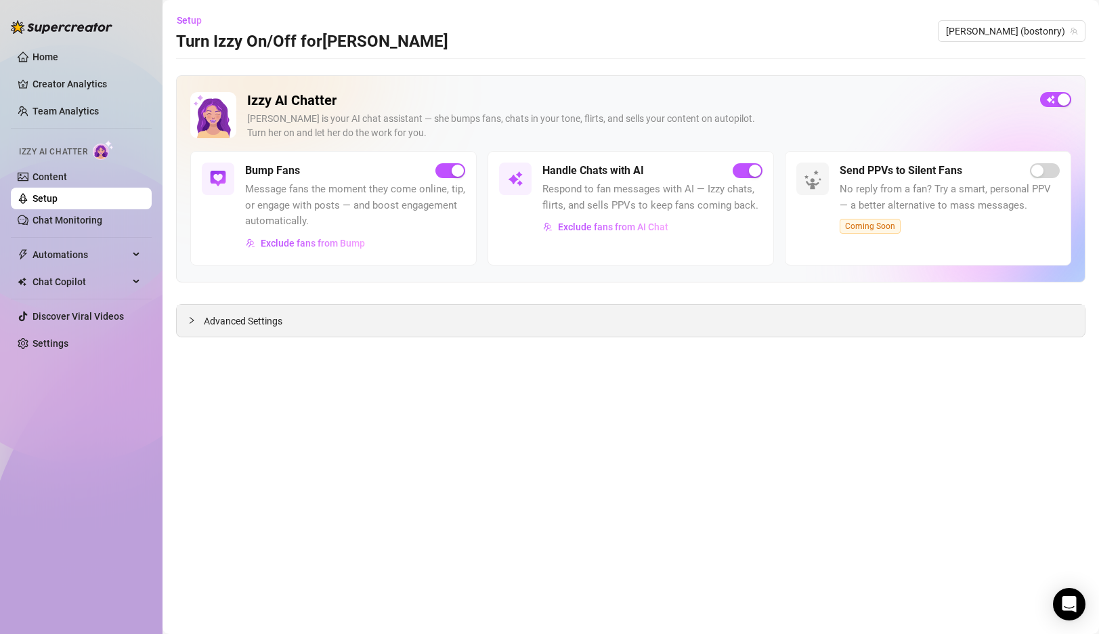
click at [297, 313] on div "Advanced Settings" at bounding box center [631, 321] width 908 height 32
click at [53, 182] on link "Content" at bounding box center [50, 176] width 35 height 11
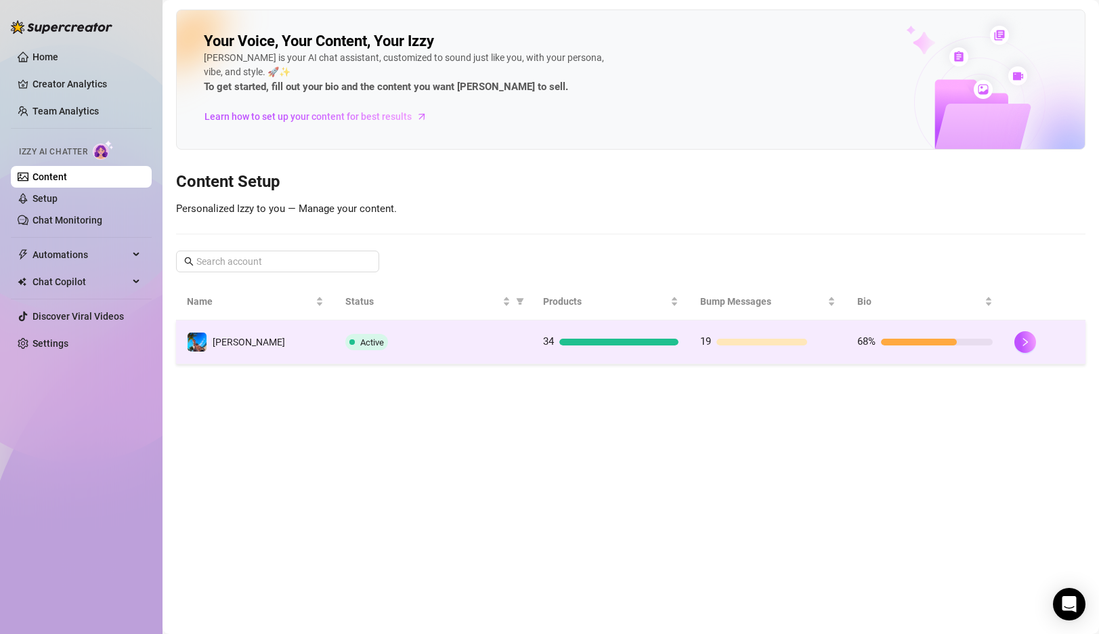
click at [307, 335] on td "[PERSON_NAME]" at bounding box center [255, 342] width 158 height 44
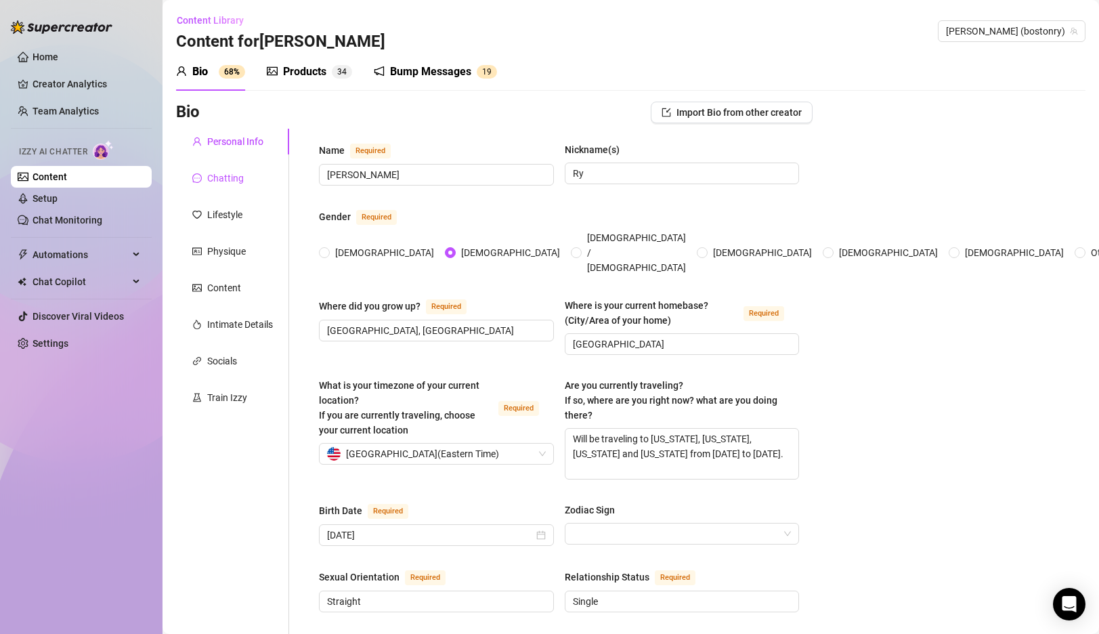
click at [221, 177] on div "Chatting" at bounding box center [225, 178] width 37 height 15
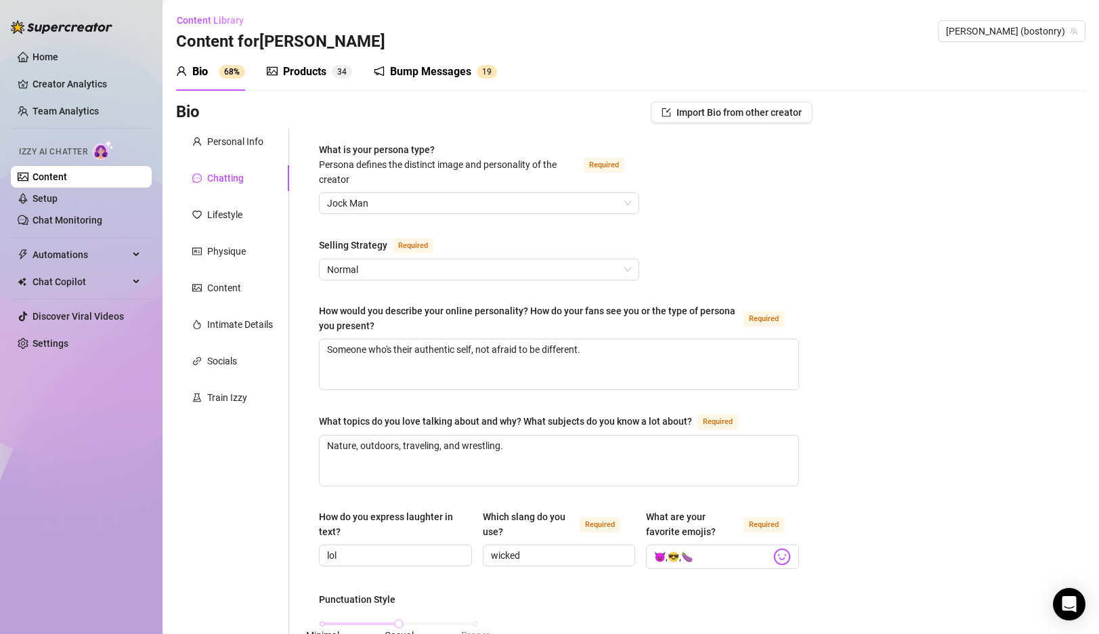
scroll to position [52, 0]
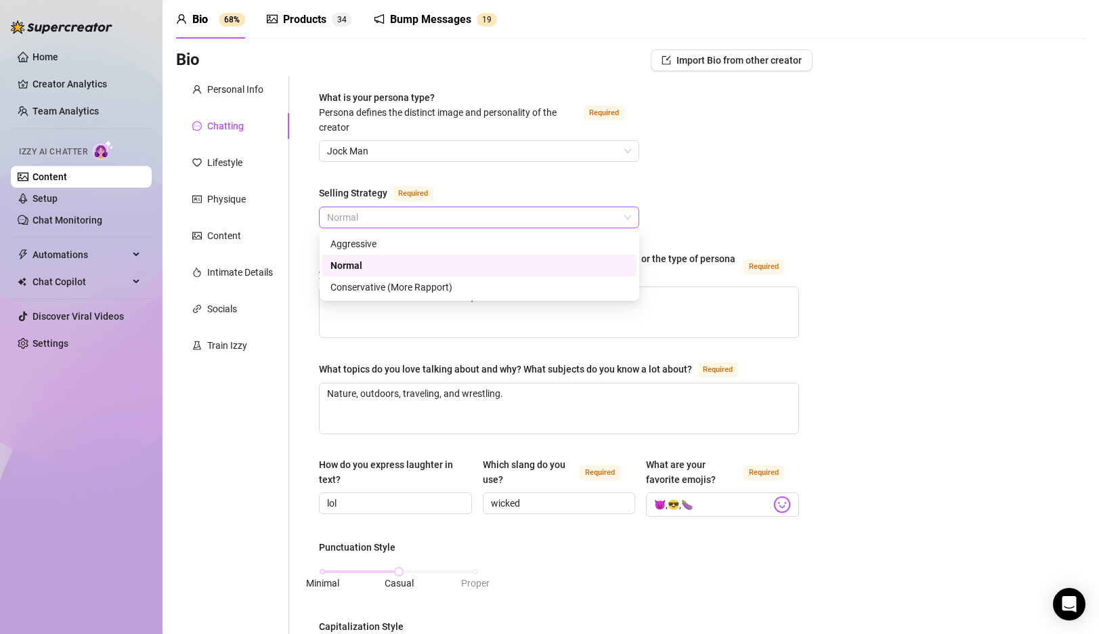
click at [617, 215] on span "Normal" at bounding box center [479, 217] width 304 height 20
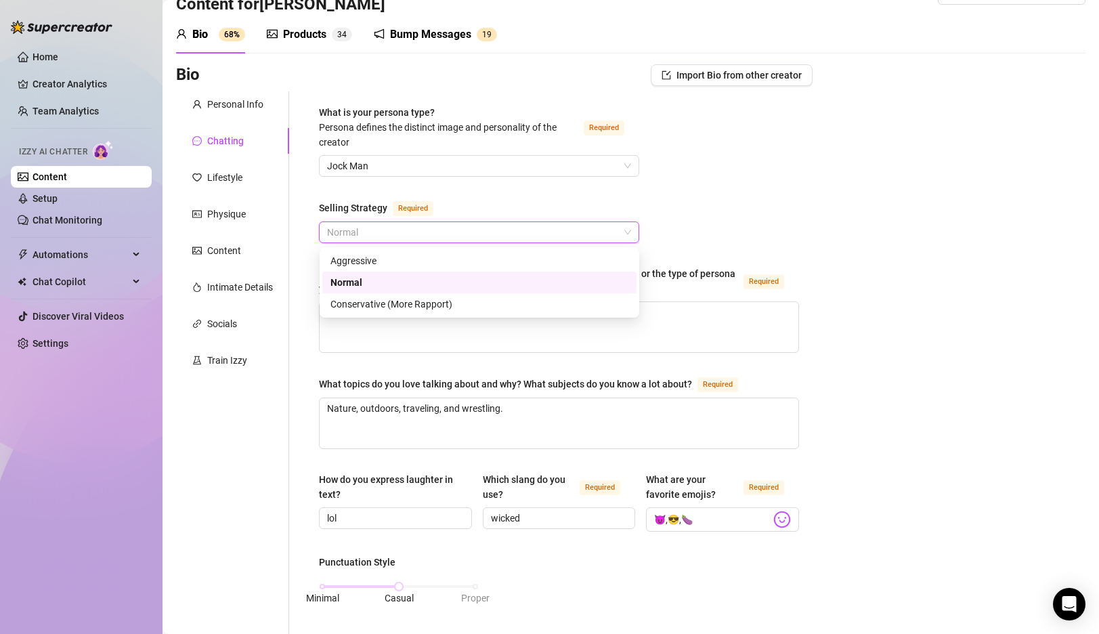
scroll to position [10, 0]
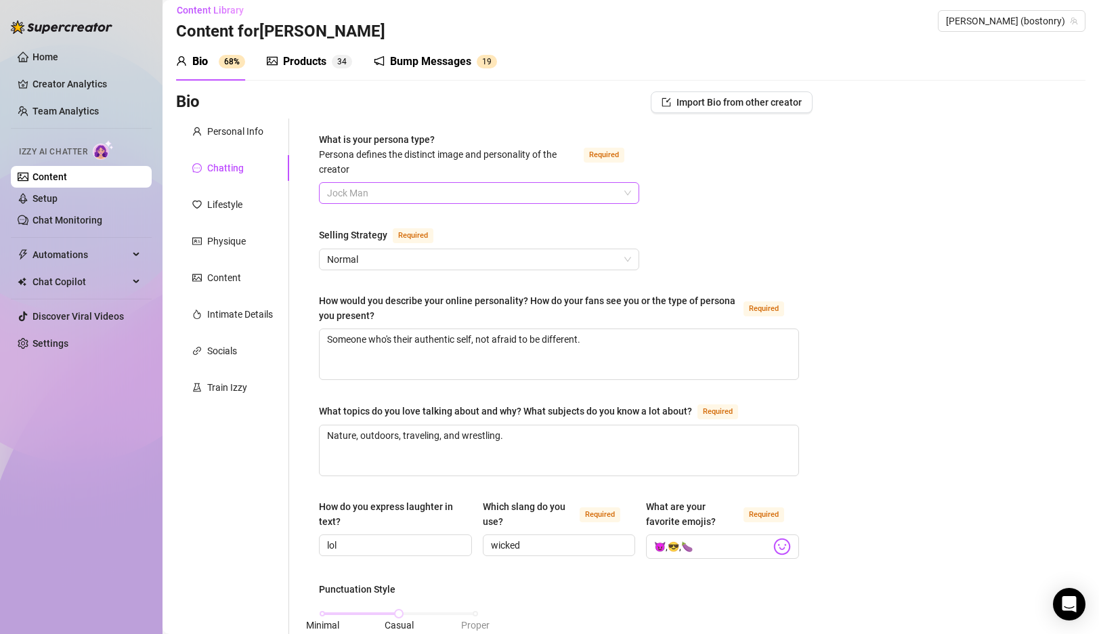
click at [630, 193] on span "Jock Man" at bounding box center [479, 193] width 304 height 20
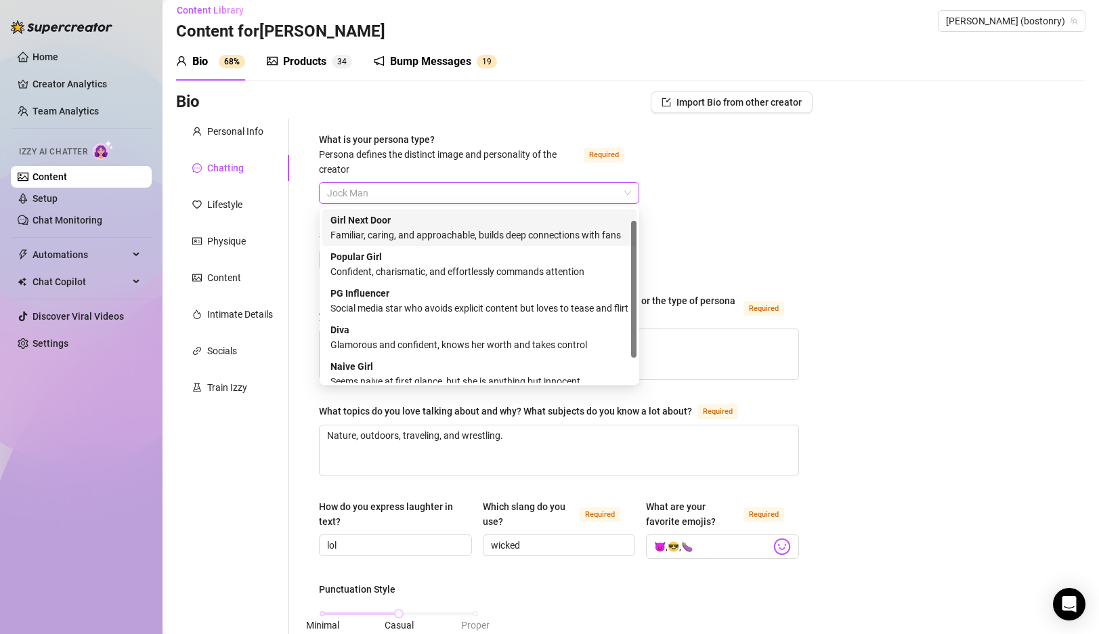
scroll to position [46, 0]
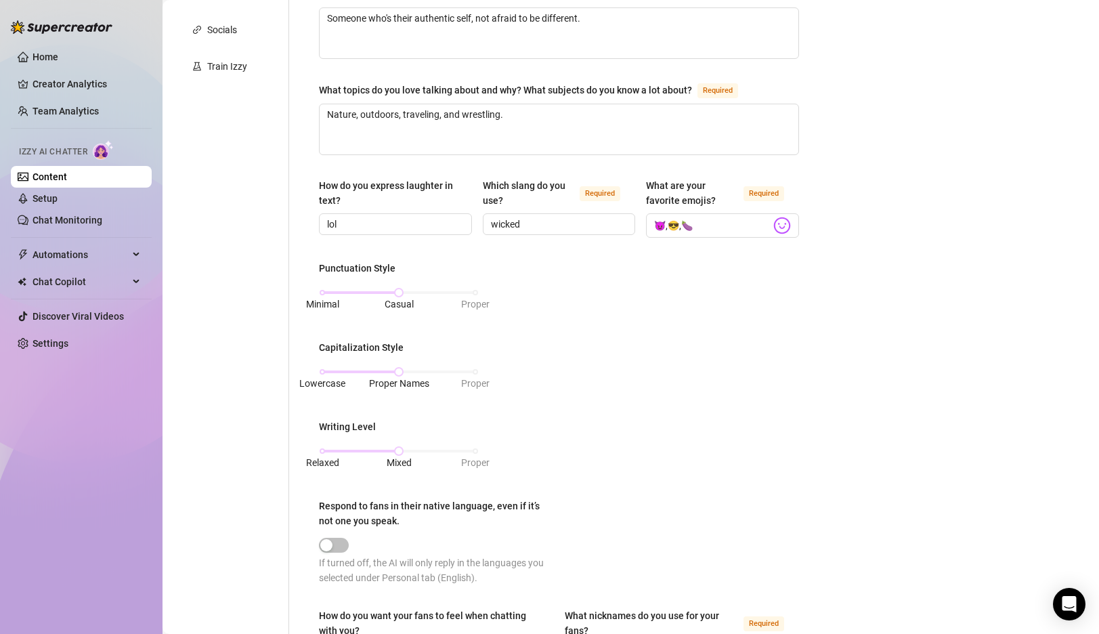
scroll to position [0, 0]
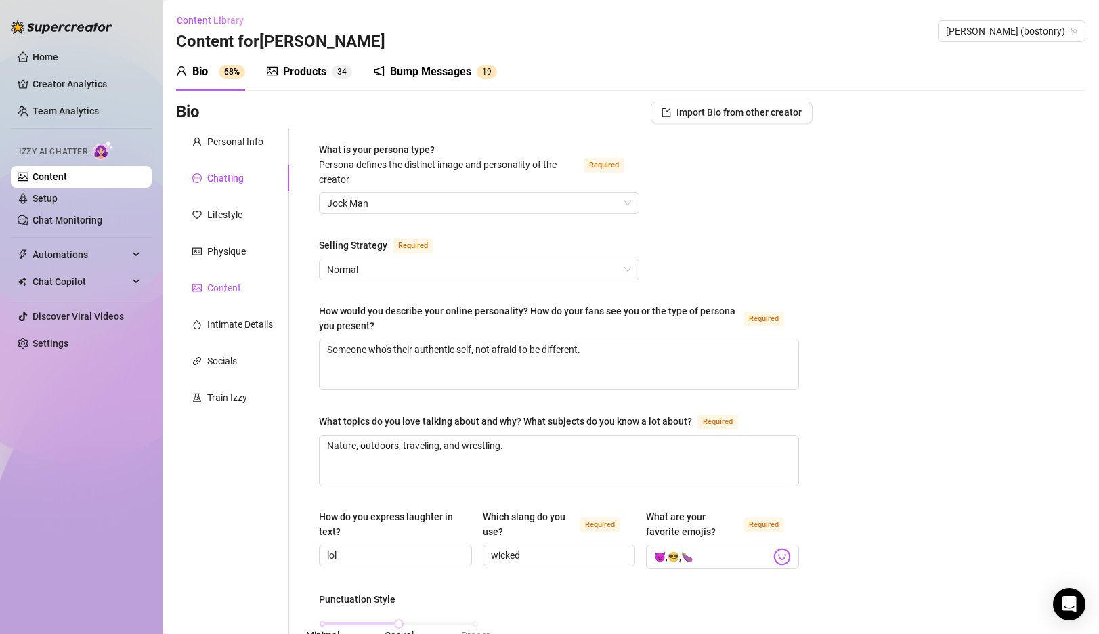
click at [217, 289] on div "Content" at bounding box center [224, 287] width 34 height 15
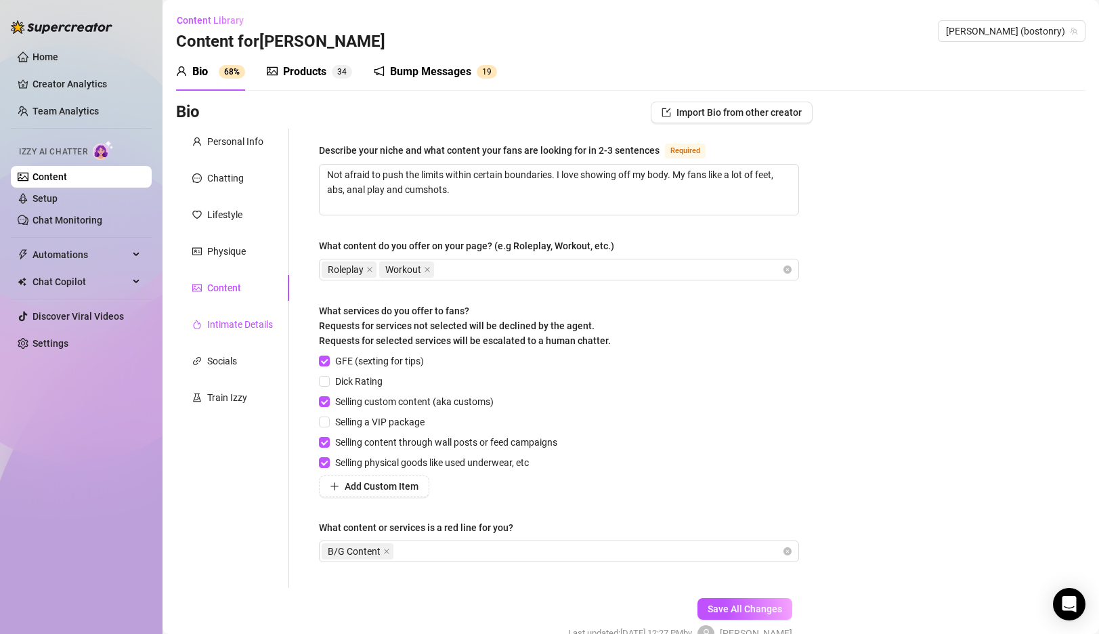
click at [223, 330] on div "Intimate Details" at bounding box center [240, 324] width 66 height 15
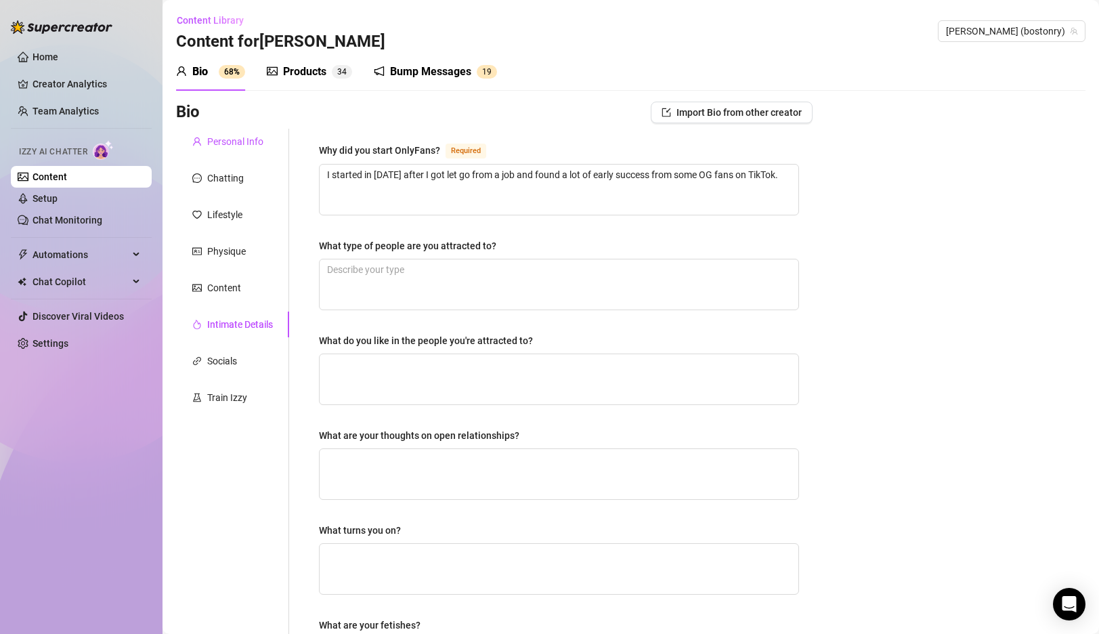
click at [219, 147] on div "Personal Info" at bounding box center [235, 141] width 56 height 15
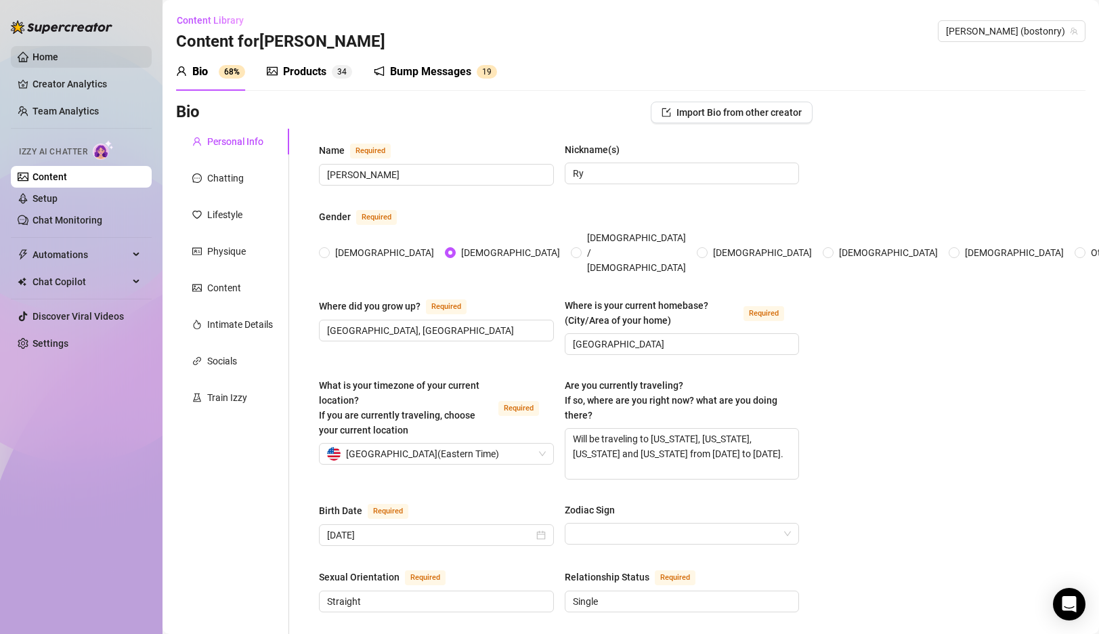
click at [58, 57] on link "Home" at bounding box center [46, 56] width 26 height 11
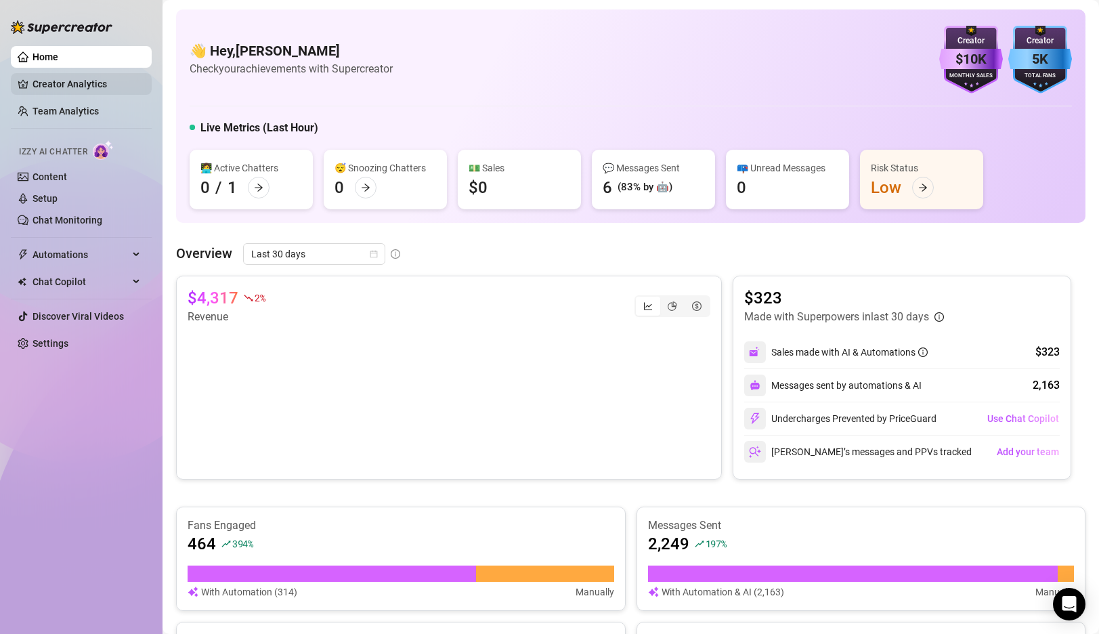
click at [62, 82] on link "Creator Analytics" at bounding box center [87, 84] width 108 height 22
